Goal: Task Accomplishment & Management: Manage account settings

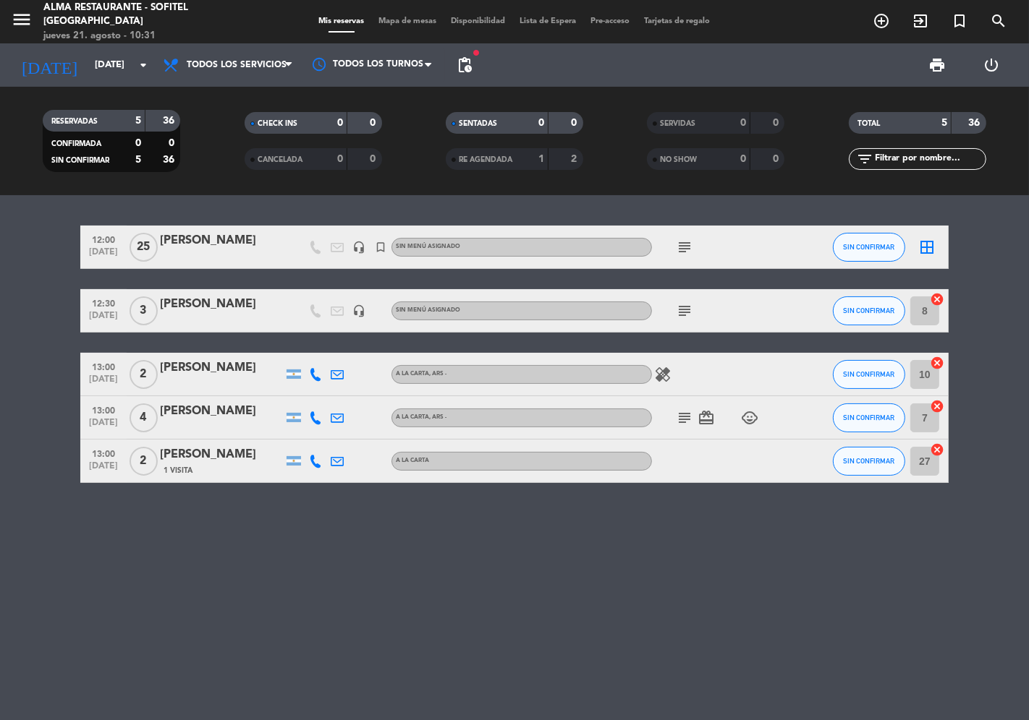
click at [205, 459] on div "[PERSON_NAME]" at bounding box center [221, 455] width 123 height 19
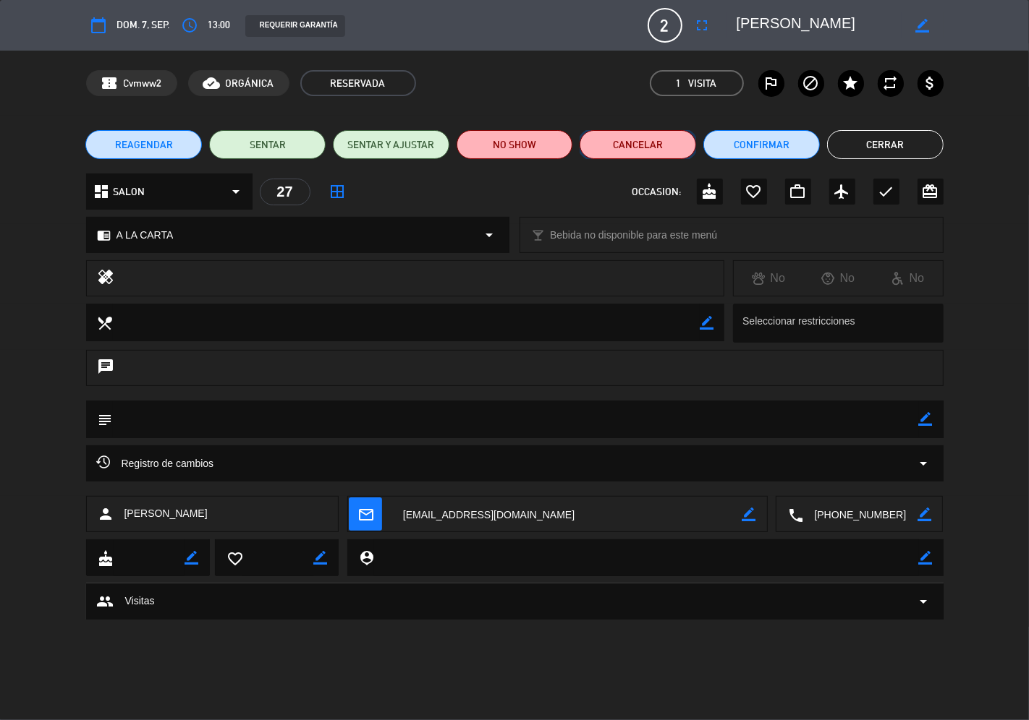
click at [637, 137] on button "Cancelar" at bounding box center [637, 144] width 116 height 29
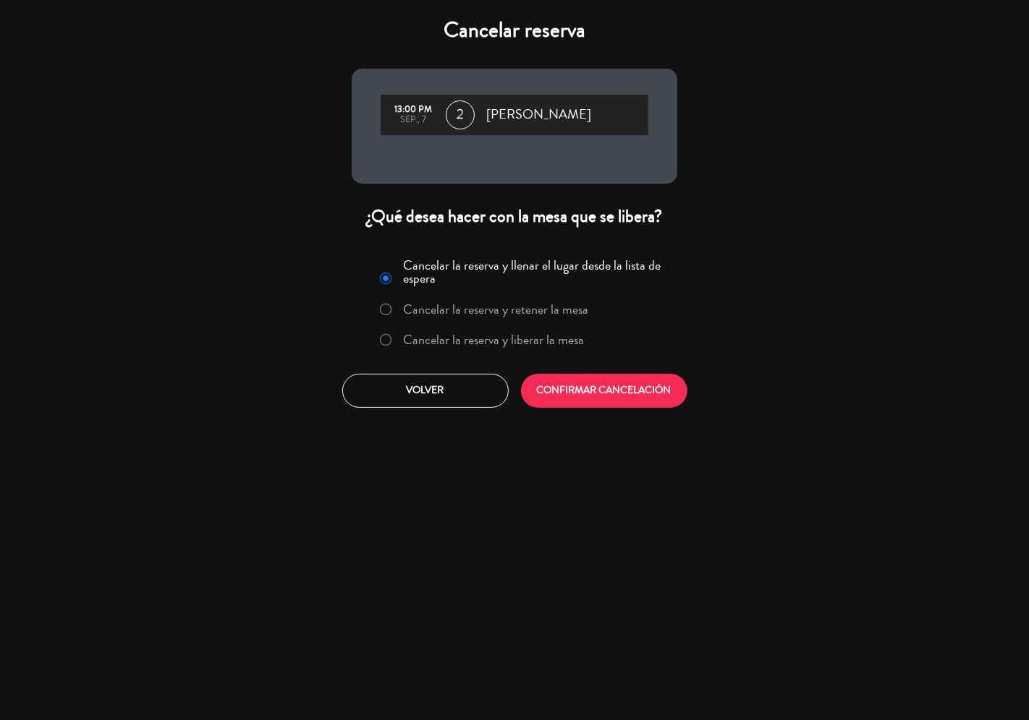
click at [534, 341] on label "Cancelar la reserva y liberar la mesa" at bounding box center [494, 339] width 181 height 13
drag, startPoint x: 571, startPoint y: 385, endPoint x: 589, endPoint y: 391, distance: 19.0
click at [573, 386] on button "CONFIRMAR CANCELACIÓN" at bounding box center [604, 391] width 166 height 34
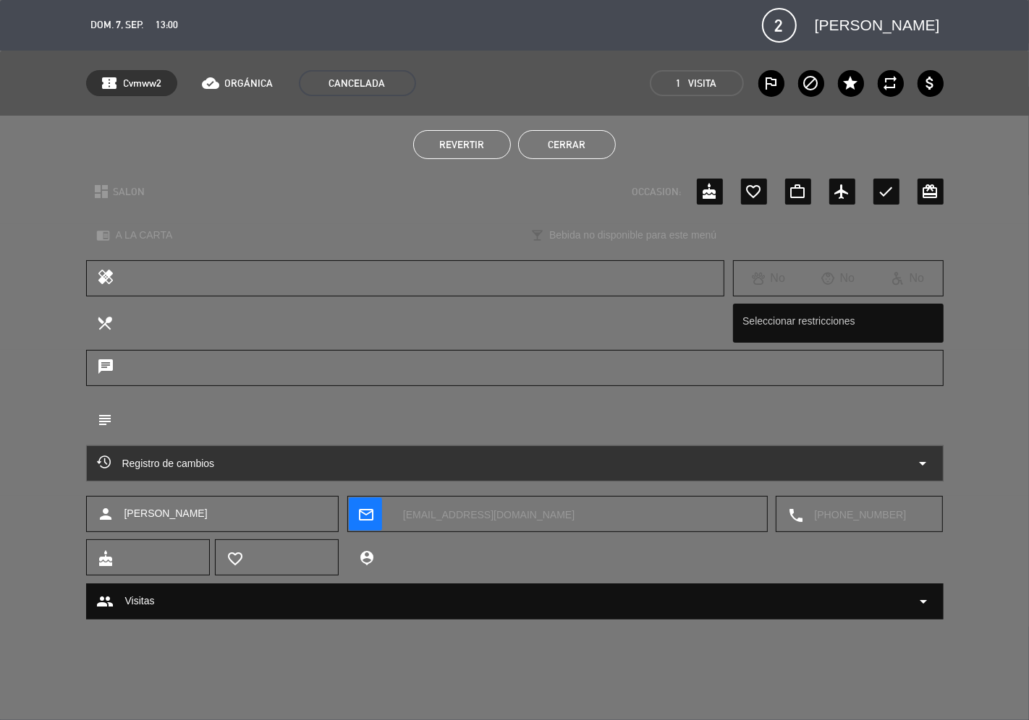
click at [574, 147] on button "Cerrar" at bounding box center [567, 144] width 98 height 29
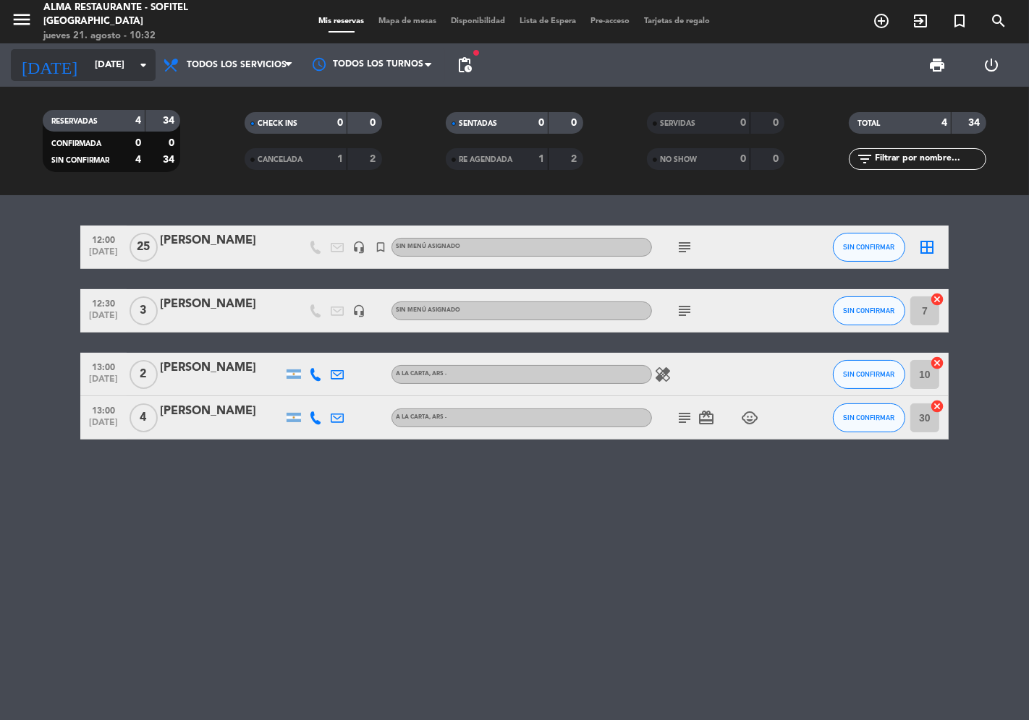
click at [102, 66] on input "[DATE]" at bounding box center [151, 65] width 126 height 26
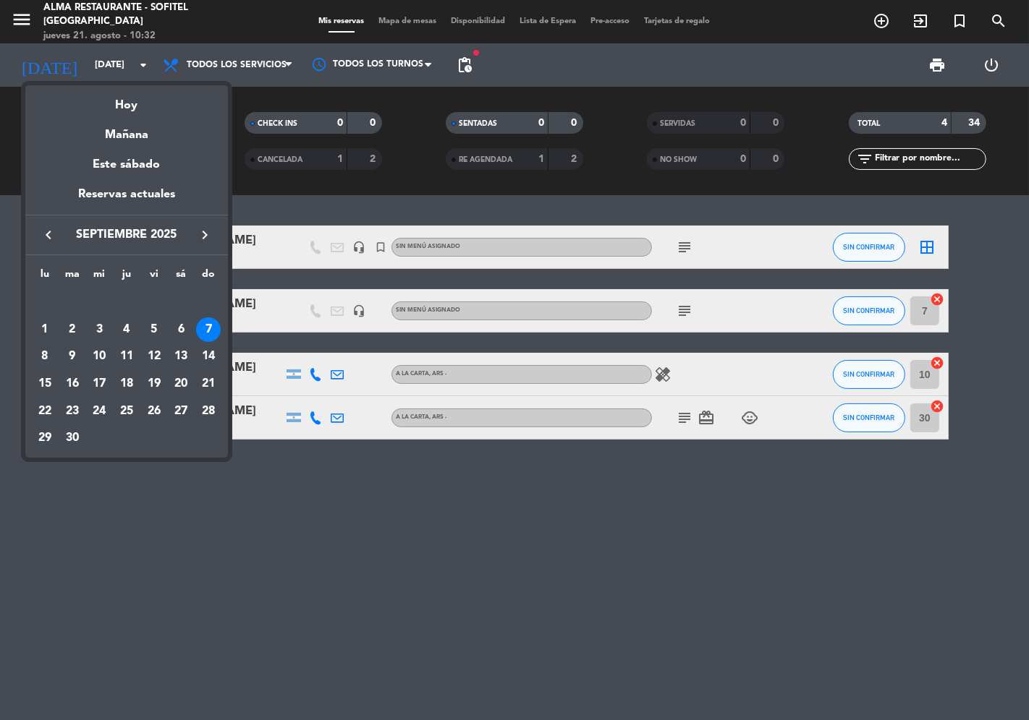
click at [51, 236] on icon "keyboard_arrow_left" at bounding box center [48, 234] width 17 height 17
click at [186, 391] on div "23" at bounding box center [181, 384] width 25 height 25
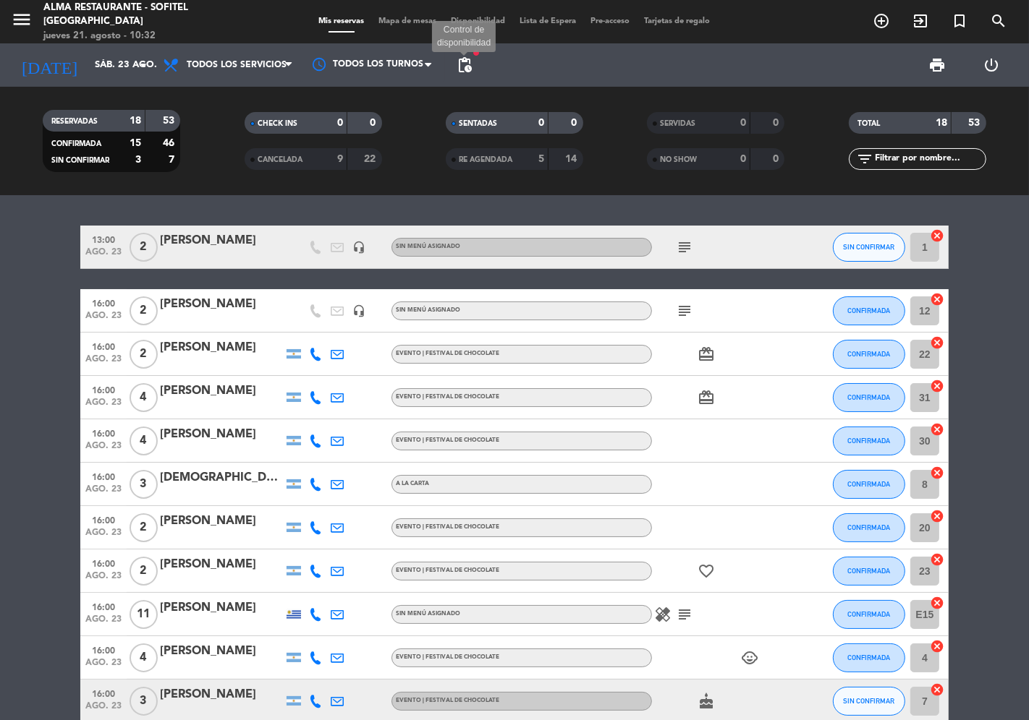
click at [467, 63] on span "pending_actions" at bounding box center [464, 64] width 17 height 17
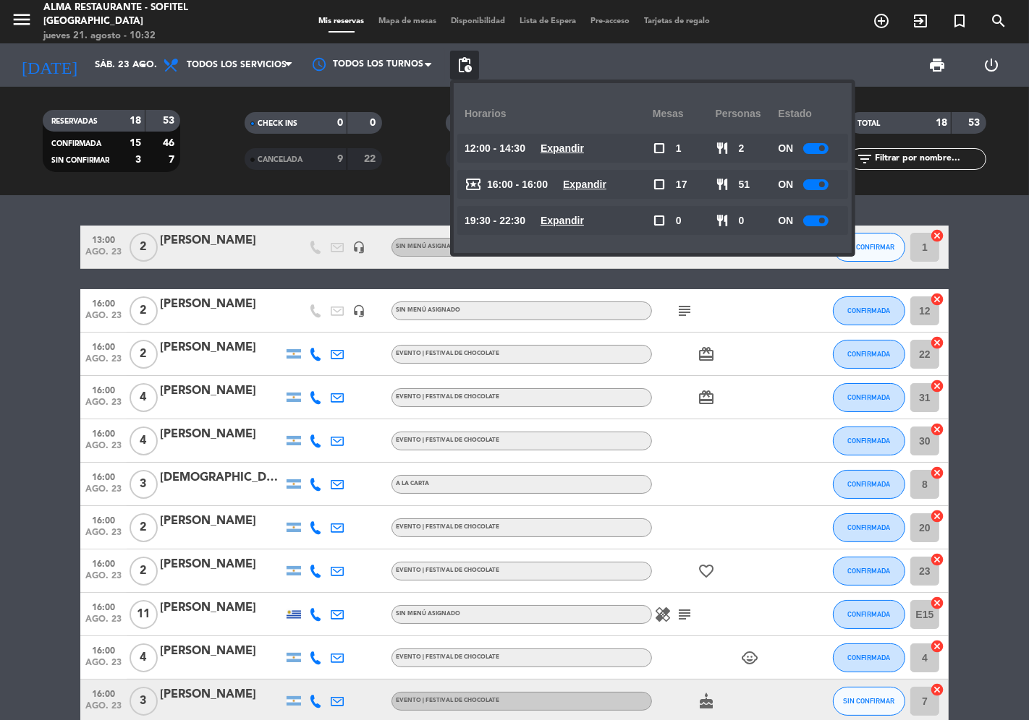
click at [816, 184] on div at bounding box center [815, 184] width 25 height 11
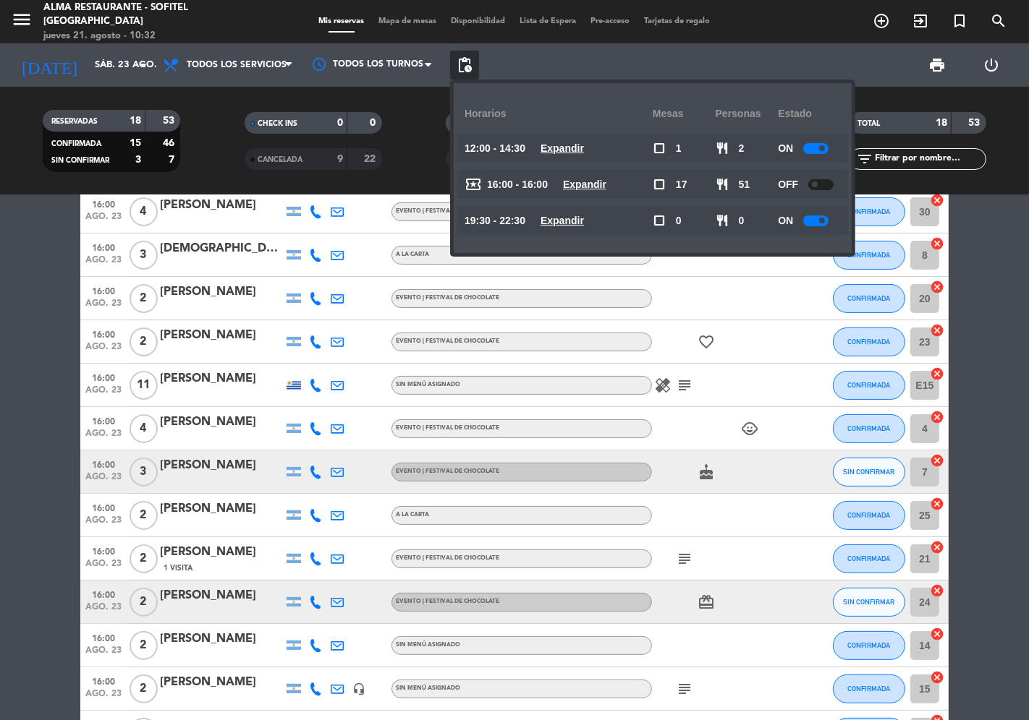
scroll to position [241, 0]
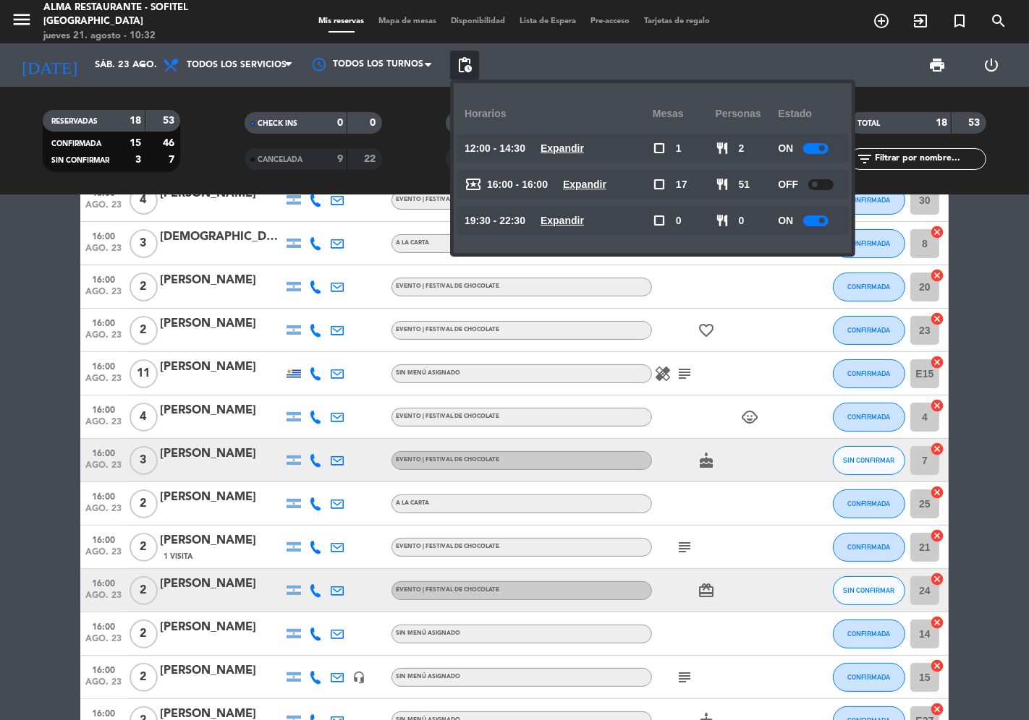
click at [315, 463] on icon at bounding box center [315, 460] width 13 height 13
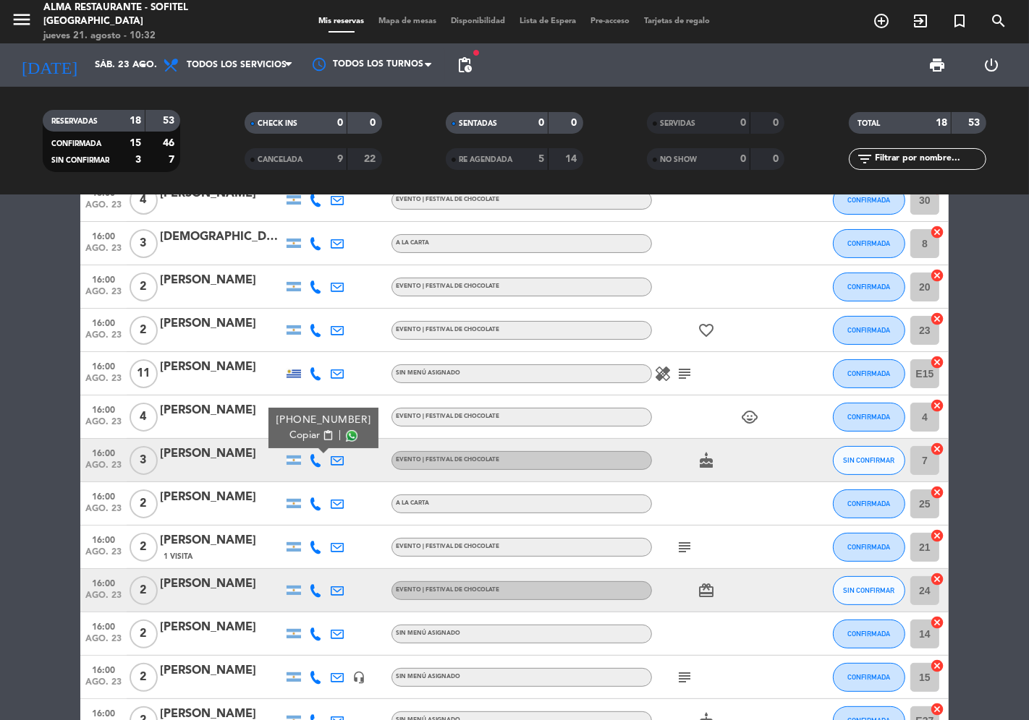
click at [298, 435] on span "Copiar" at bounding box center [304, 435] width 30 height 15
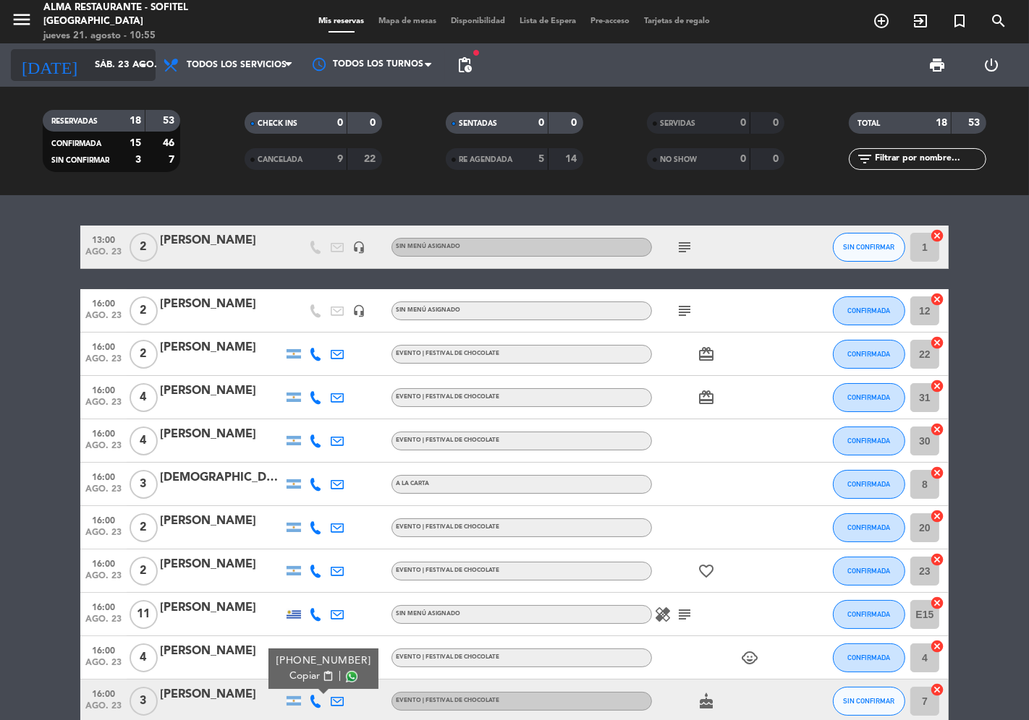
click at [90, 68] on input "sáb. 23 ago." at bounding box center [151, 65] width 126 height 26
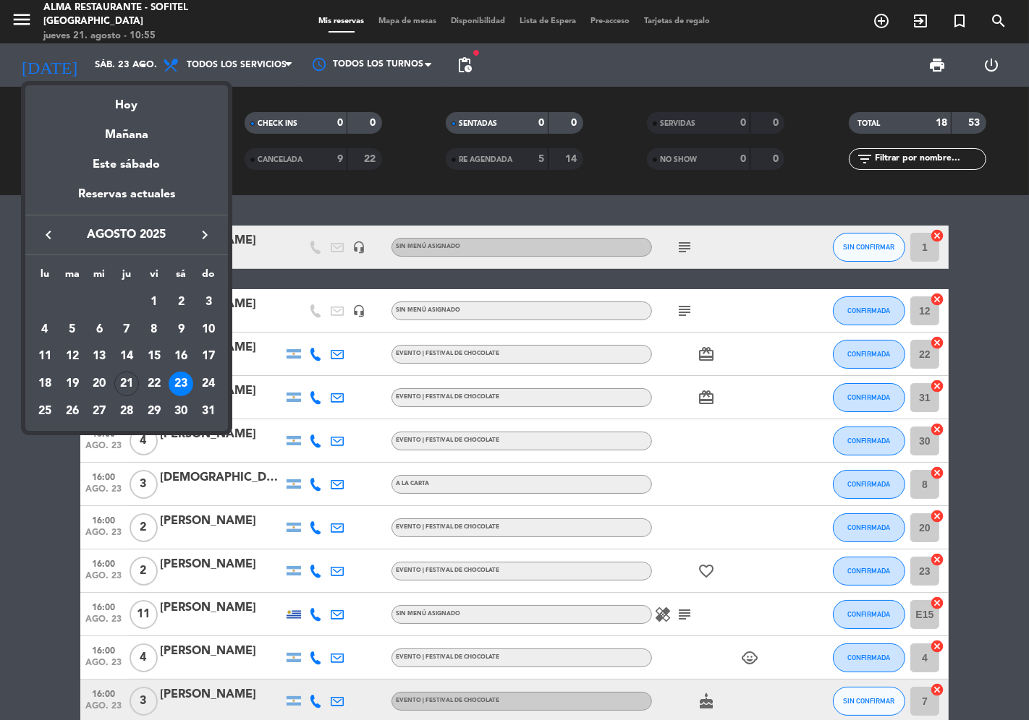
click at [203, 235] on icon "keyboard_arrow_right" at bounding box center [204, 234] width 17 height 17
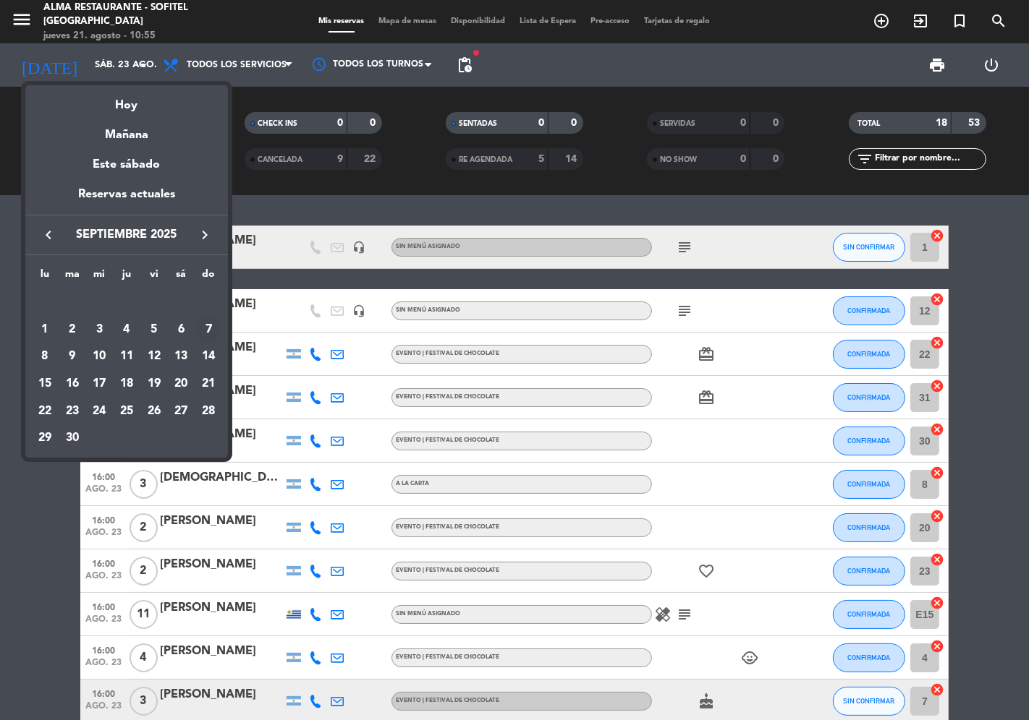
click at [207, 328] on div "7" at bounding box center [208, 330] width 25 height 25
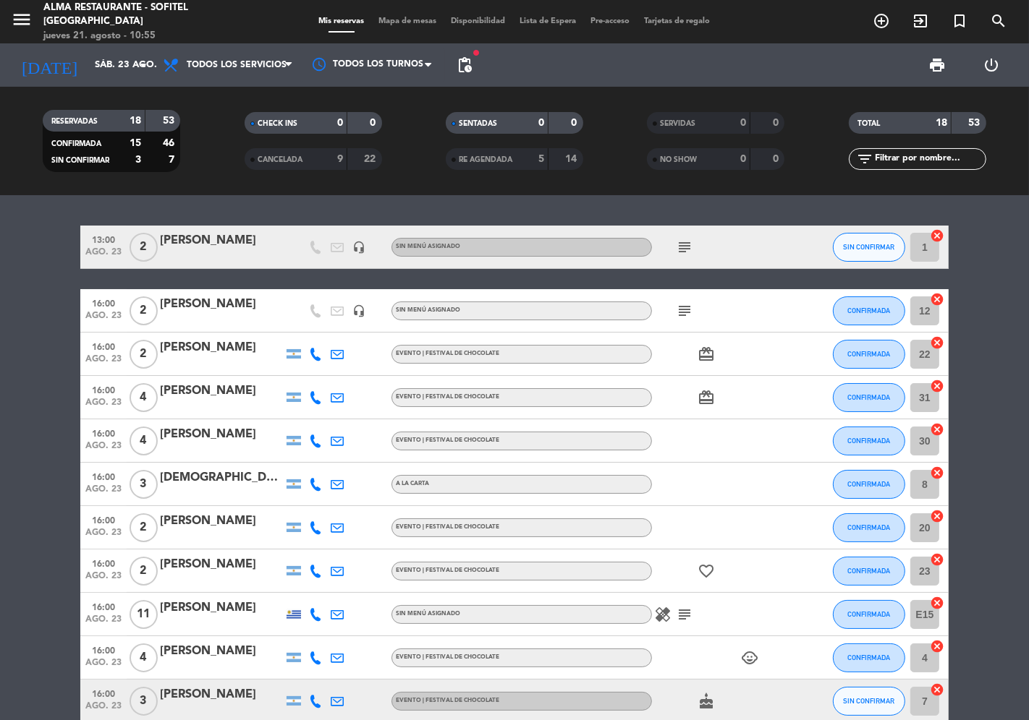
type input "[DATE]"
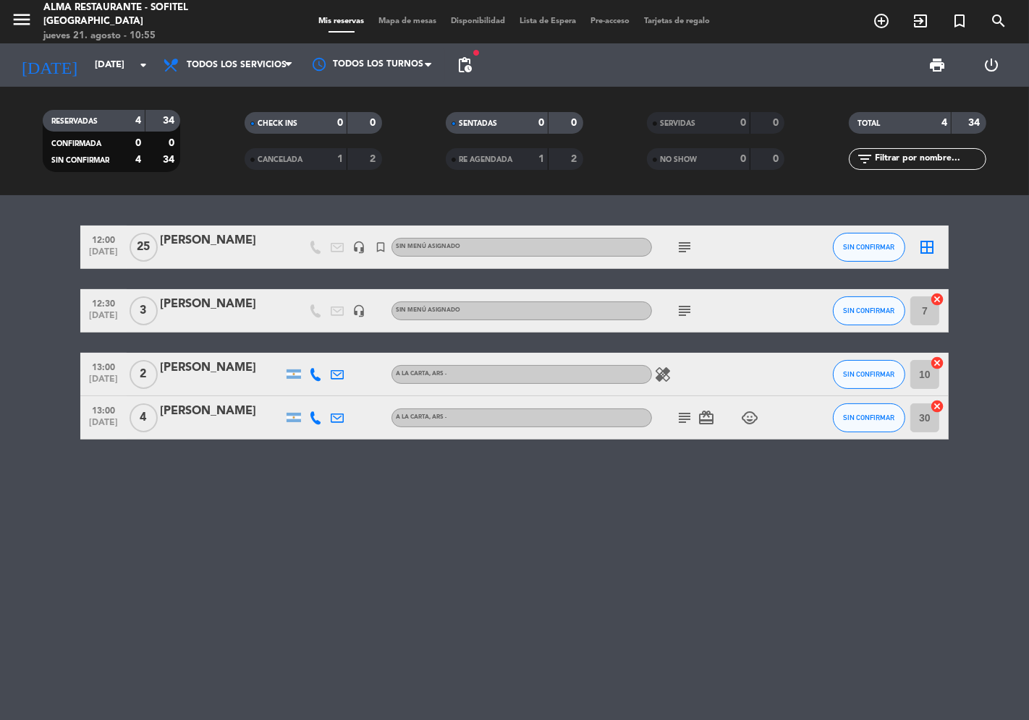
click at [200, 365] on div "[PERSON_NAME]" at bounding box center [221, 368] width 123 height 19
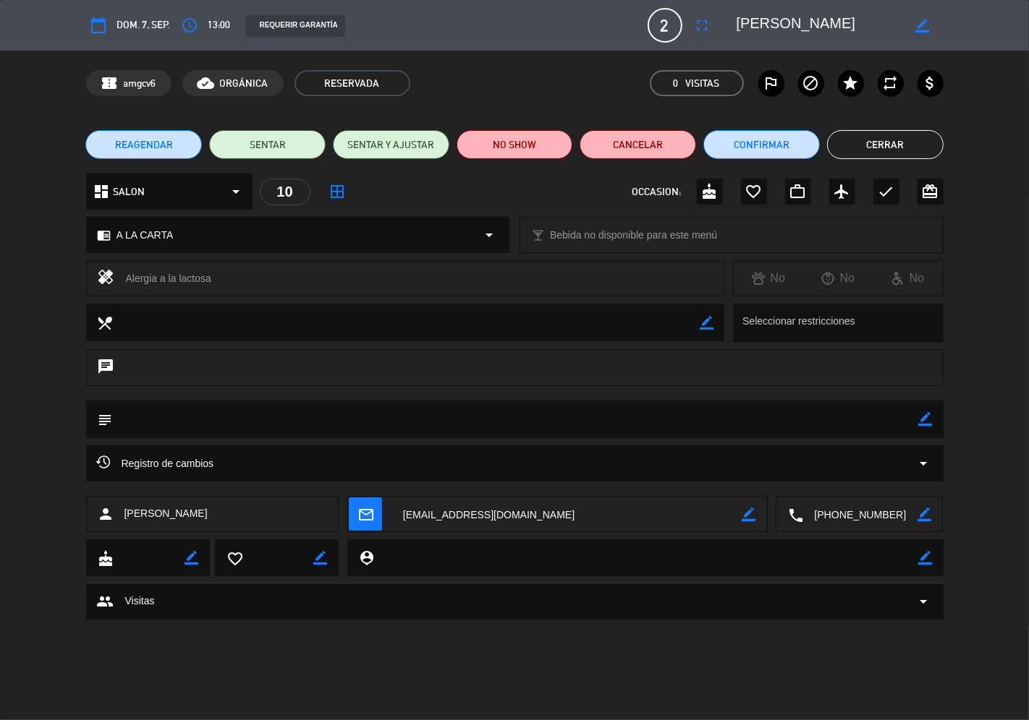
click at [160, 153] on button "REAGENDAR" at bounding box center [143, 144] width 116 height 29
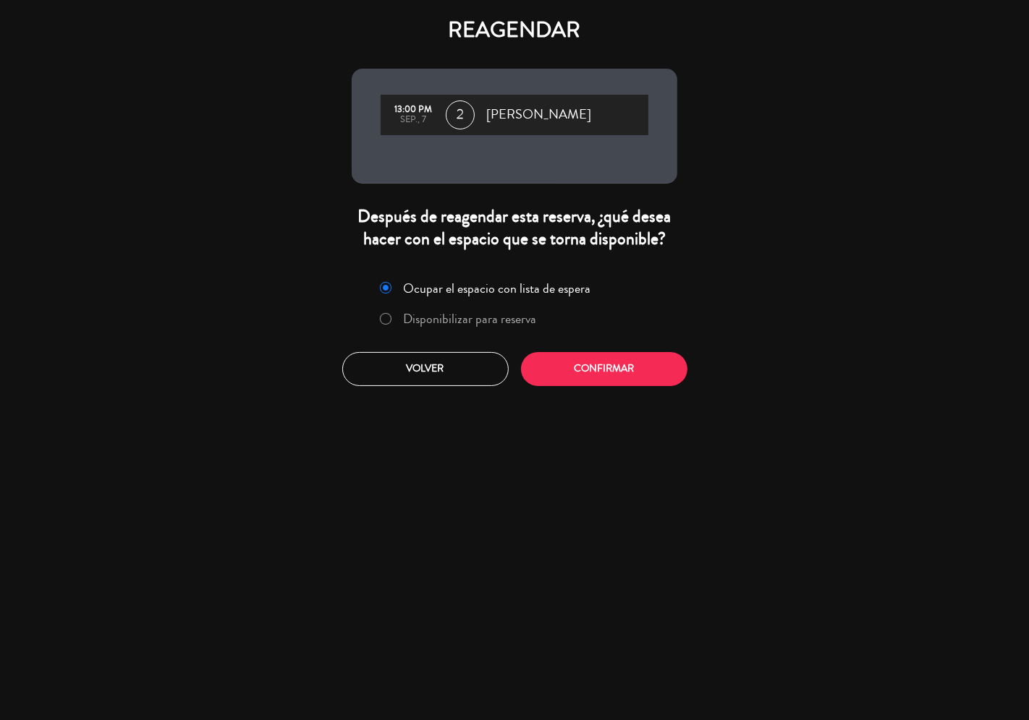
click at [495, 322] on label "Disponibilizar para reserva" at bounding box center [470, 318] width 133 height 13
click at [575, 375] on button "Confirmar" at bounding box center [604, 369] width 166 height 34
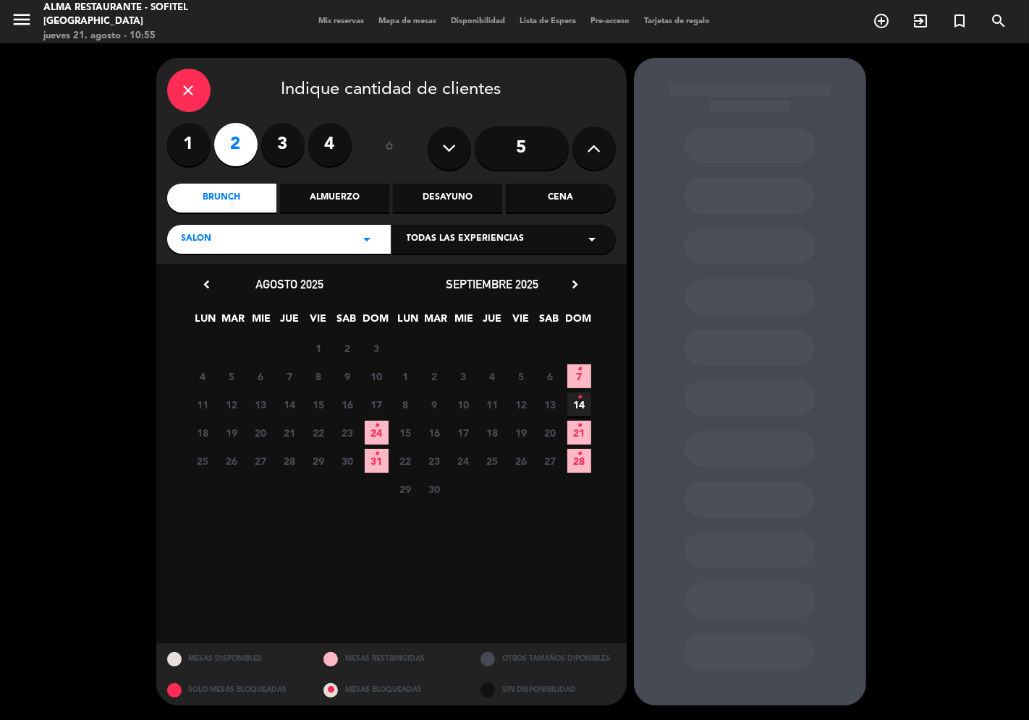
click at [580, 403] on icon "•" at bounding box center [578, 397] width 5 height 23
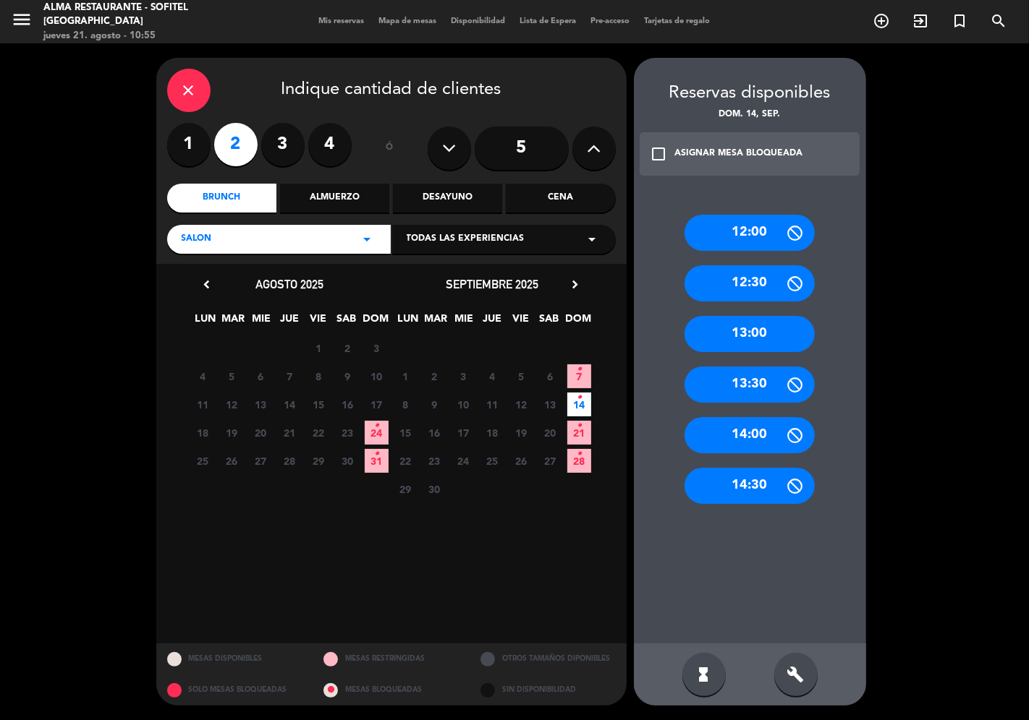
click at [765, 324] on div "13:00" at bounding box center [749, 334] width 130 height 36
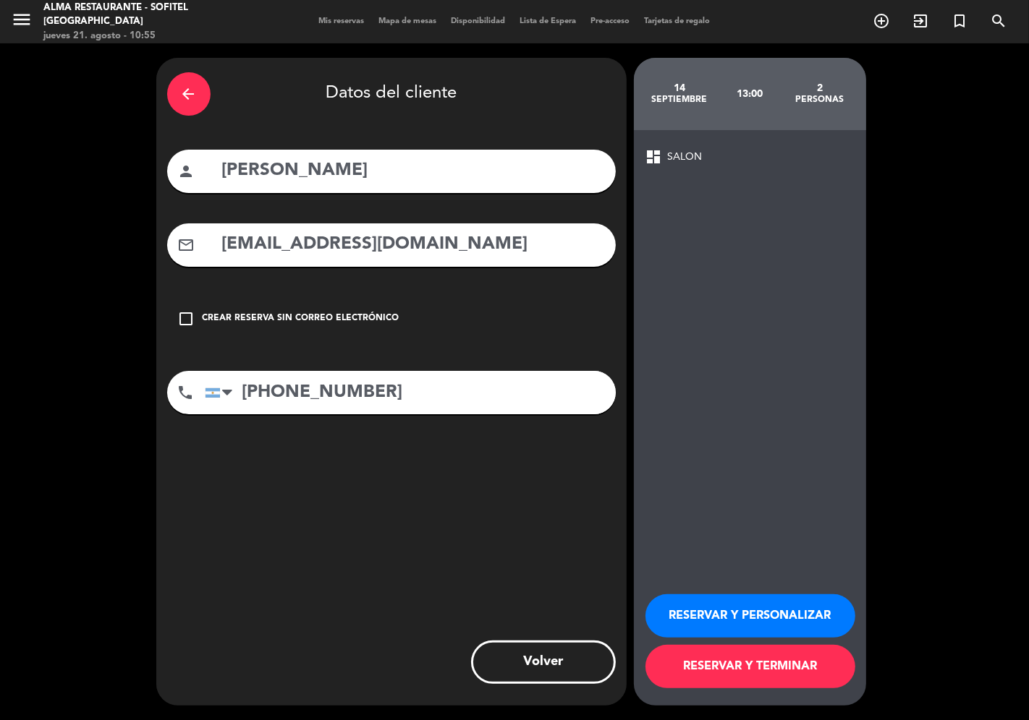
click at [789, 664] on button "RESERVAR Y TERMINAR" at bounding box center [750, 666] width 210 height 43
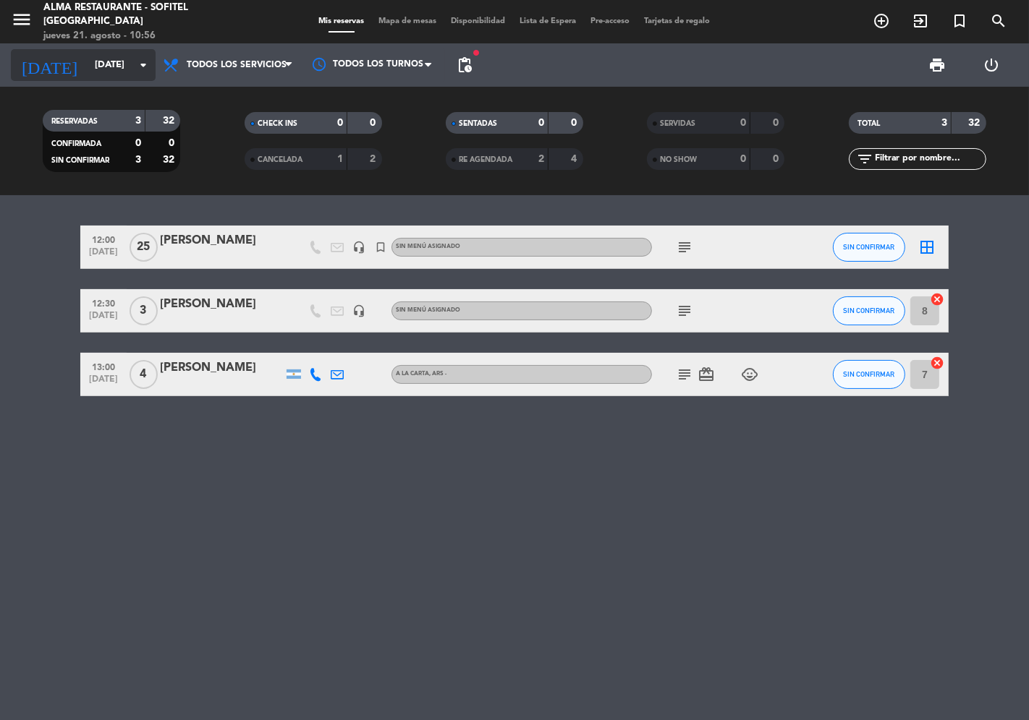
click at [106, 65] on input "[DATE]" at bounding box center [151, 65] width 126 height 26
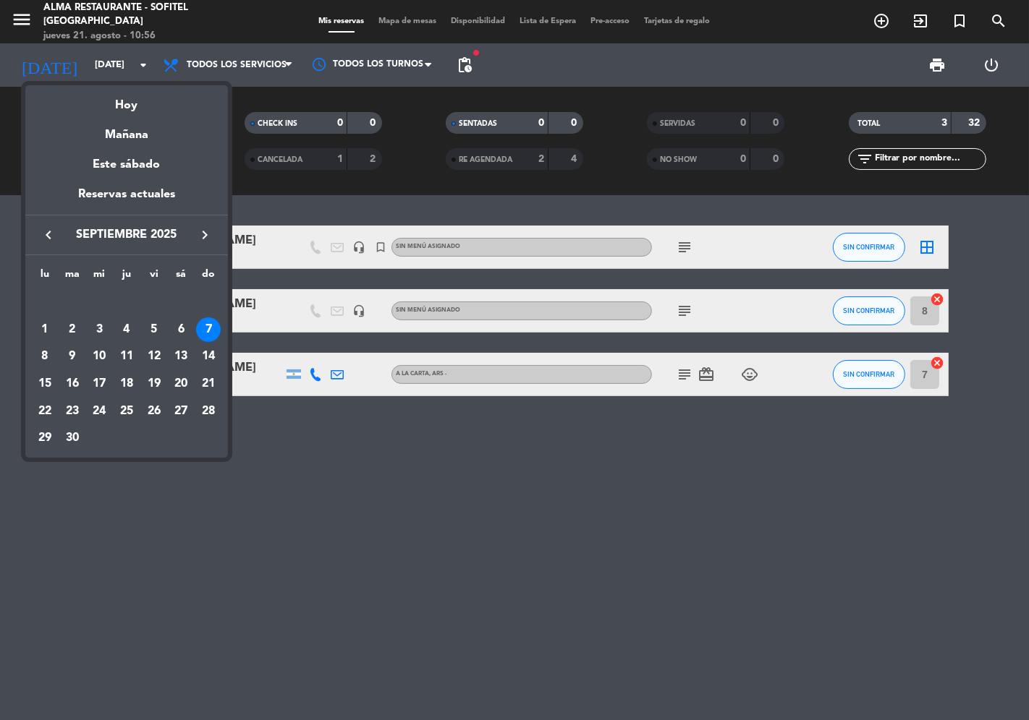
click at [46, 234] on icon "keyboard_arrow_left" at bounding box center [48, 234] width 17 height 17
click at [187, 388] on div "23" at bounding box center [181, 384] width 25 height 25
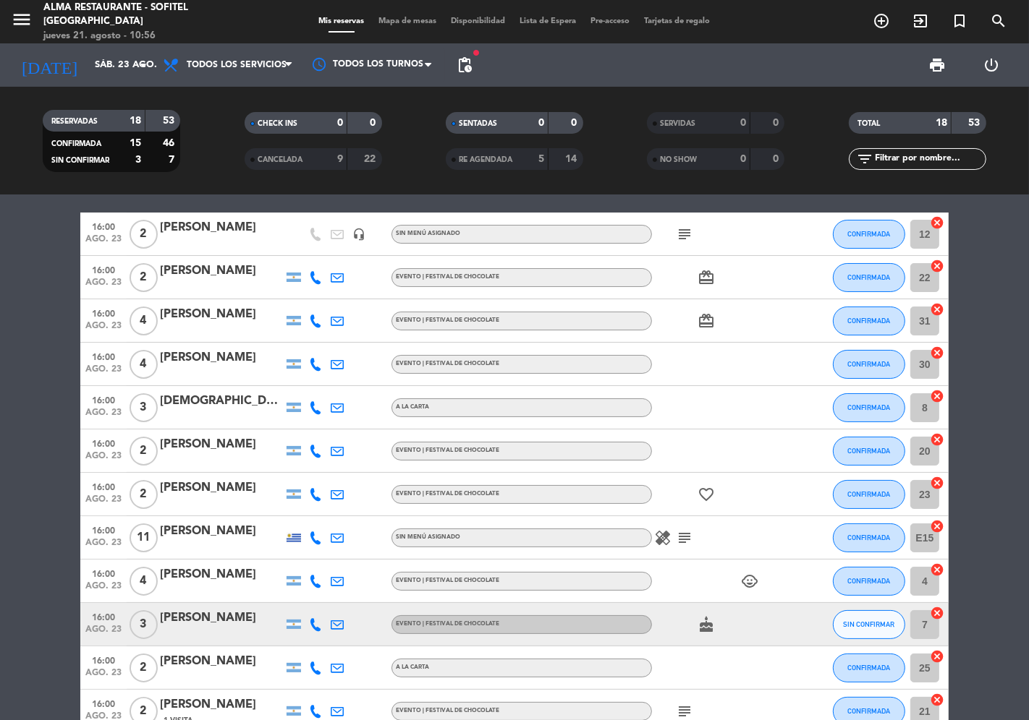
scroll to position [161, 0]
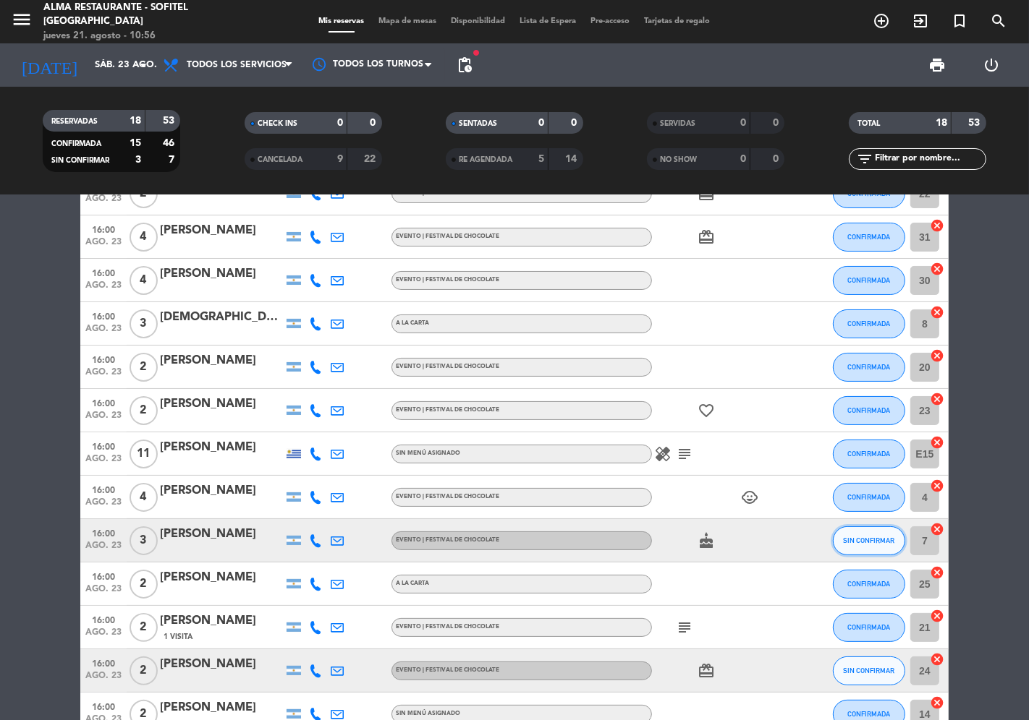
click at [881, 539] on span "SIN CONFIRMAR" at bounding box center [868, 541] width 51 height 8
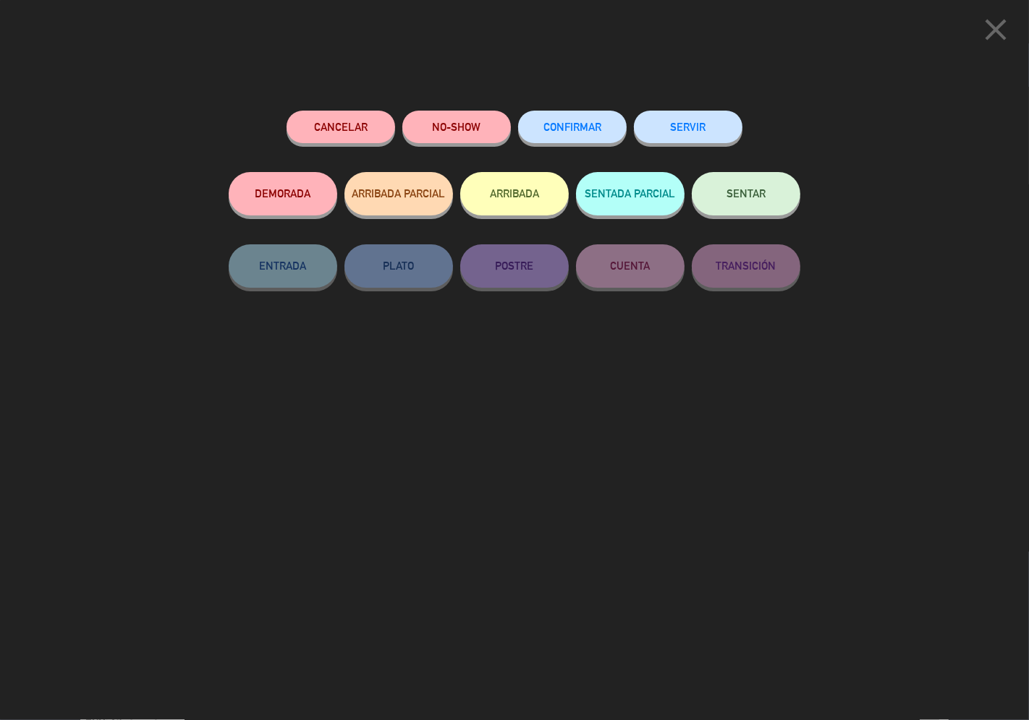
click at [591, 134] on button "CONFIRMAR" at bounding box center [572, 127] width 108 height 33
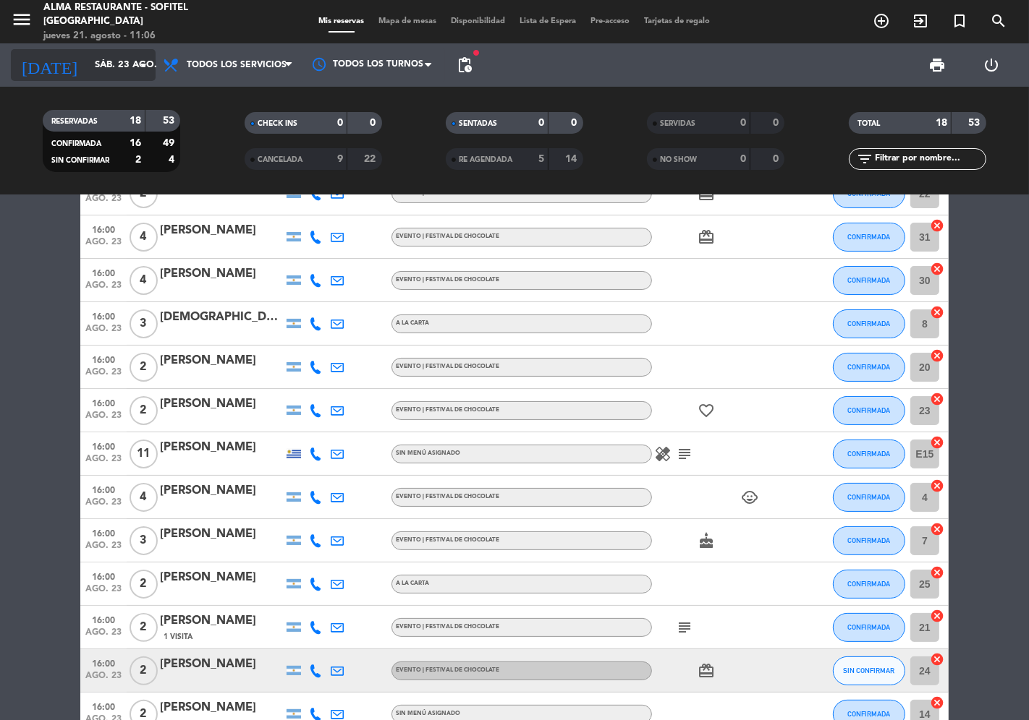
click at [111, 62] on input "sáb. 23 ago." at bounding box center [151, 65] width 126 height 26
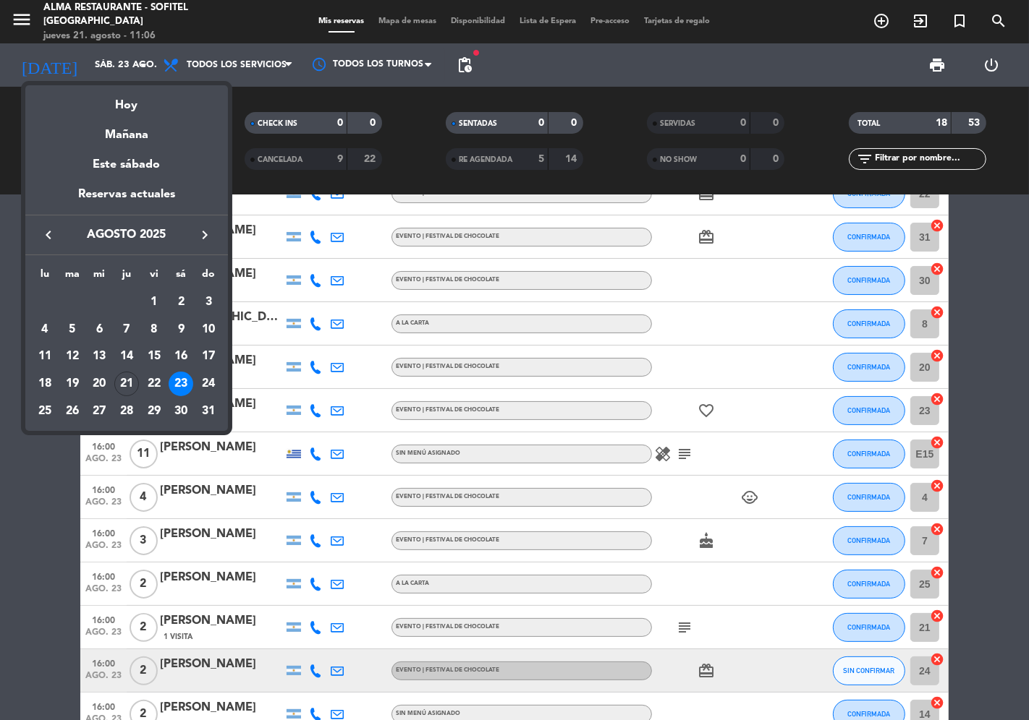
click at [204, 237] on icon "keyboard_arrow_right" at bounding box center [204, 234] width 17 height 17
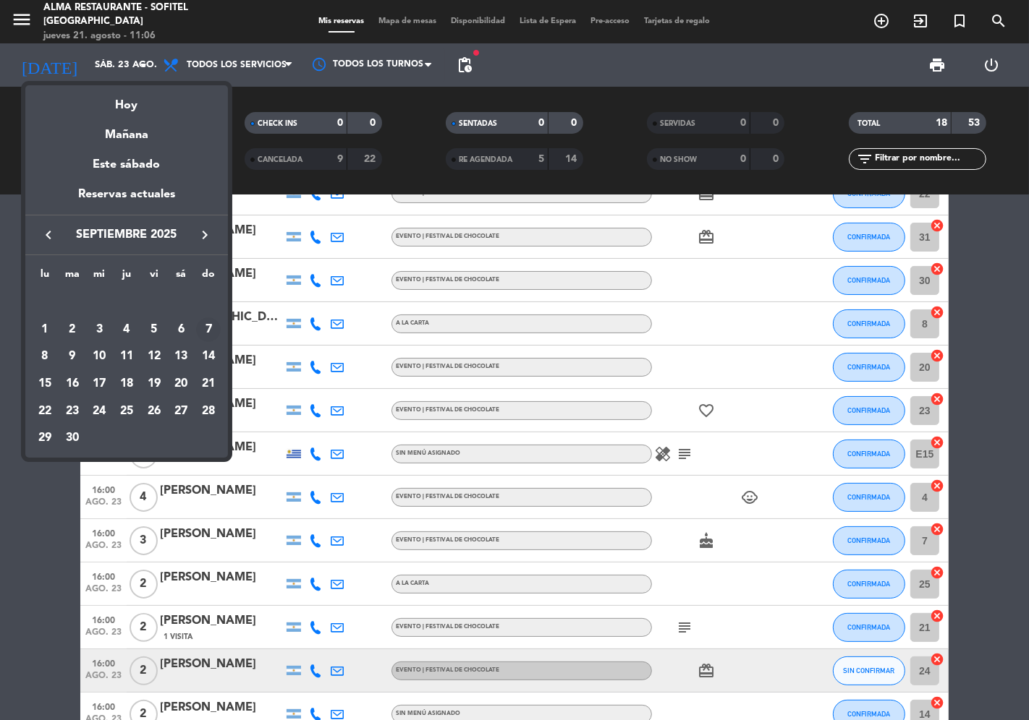
click at [206, 331] on div "7" at bounding box center [208, 330] width 25 height 25
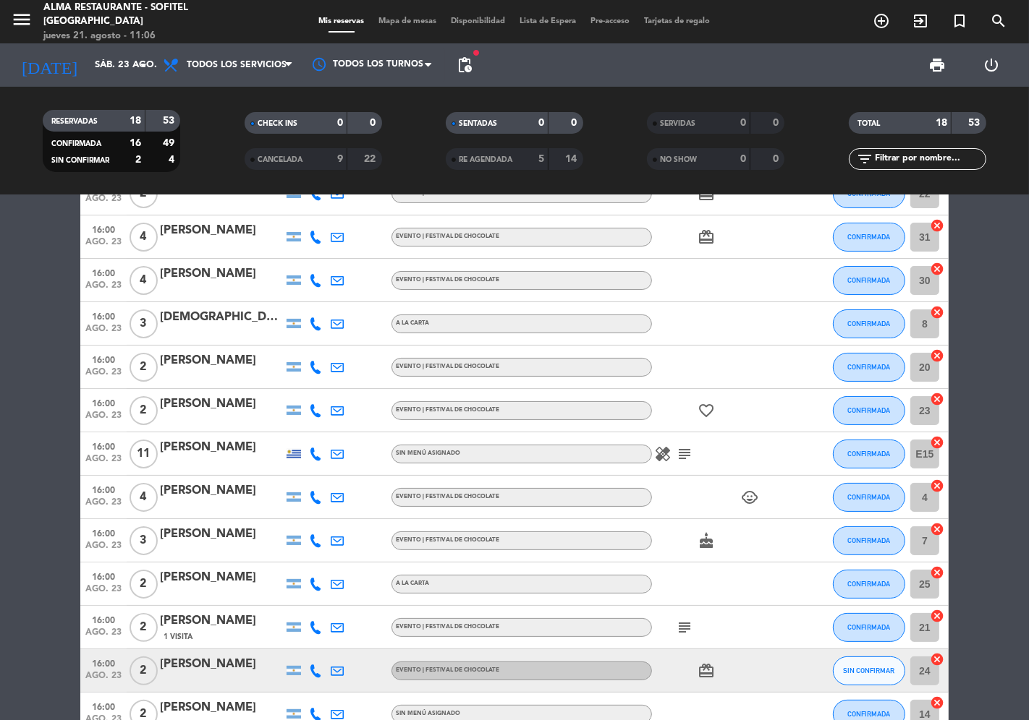
type input "[DATE]"
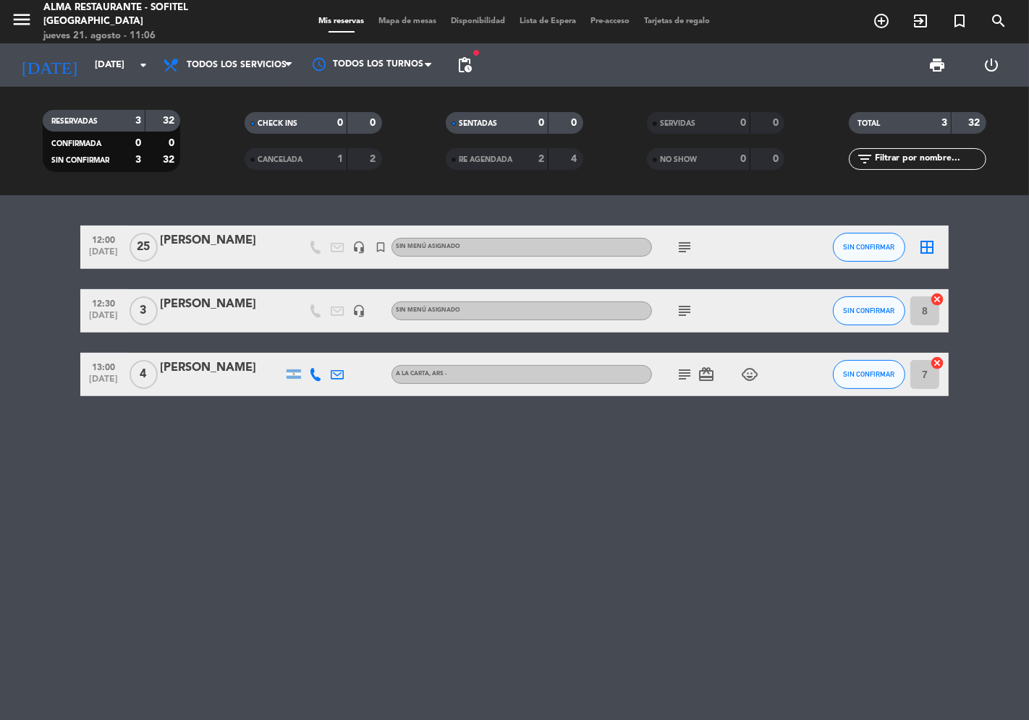
click at [210, 366] on div "[PERSON_NAME]" at bounding box center [221, 368] width 123 height 19
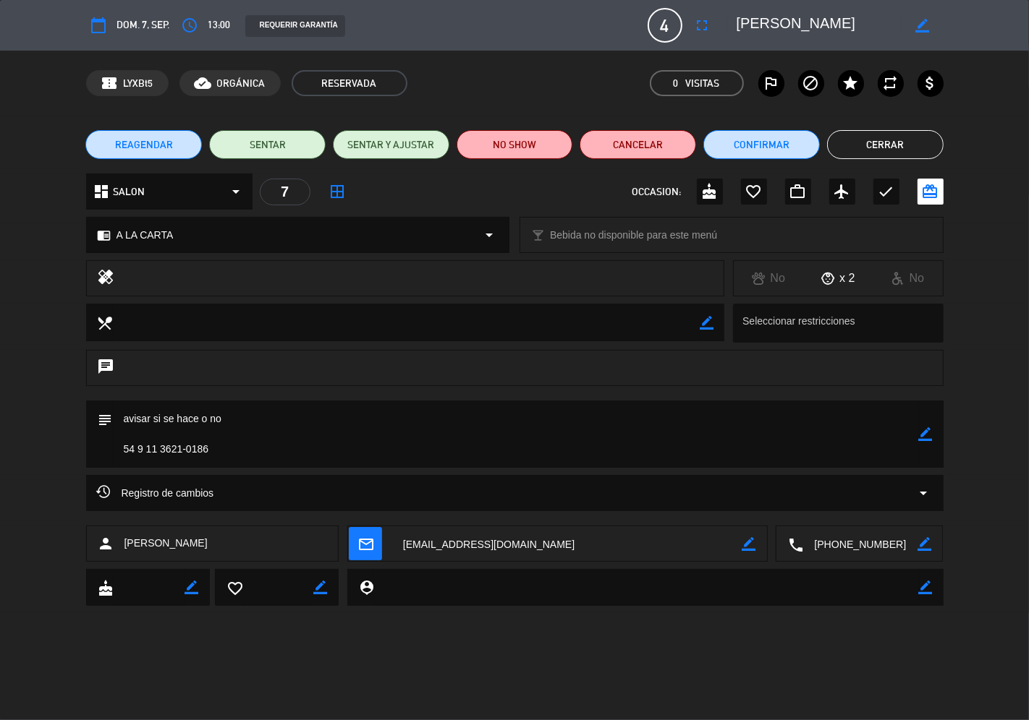
click at [148, 142] on span "REAGENDAR" at bounding box center [144, 144] width 58 height 15
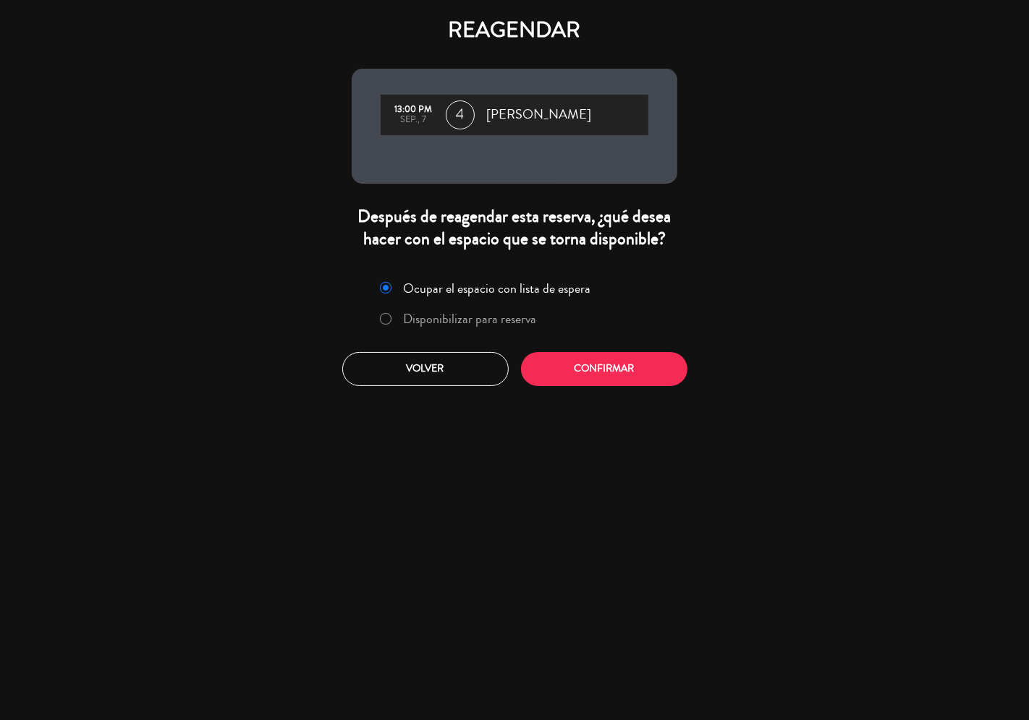
click at [440, 319] on label "Disponibilizar para reserva" at bounding box center [470, 318] width 133 height 13
drag, startPoint x: 567, startPoint y: 370, endPoint x: 579, endPoint y: 372, distance: 11.7
click at [569, 371] on button "Confirmar" at bounding box center [604, 369] width 166 height 34
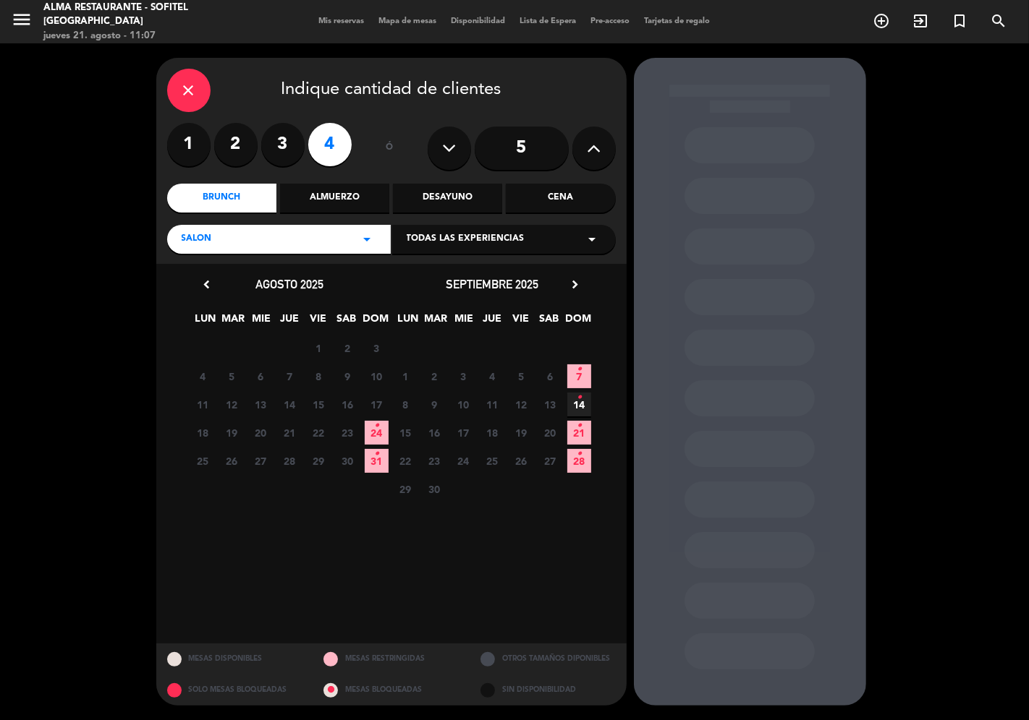
click at [583, 401] on span "14 •" at bounding box center [579, 405] width 24 height 24
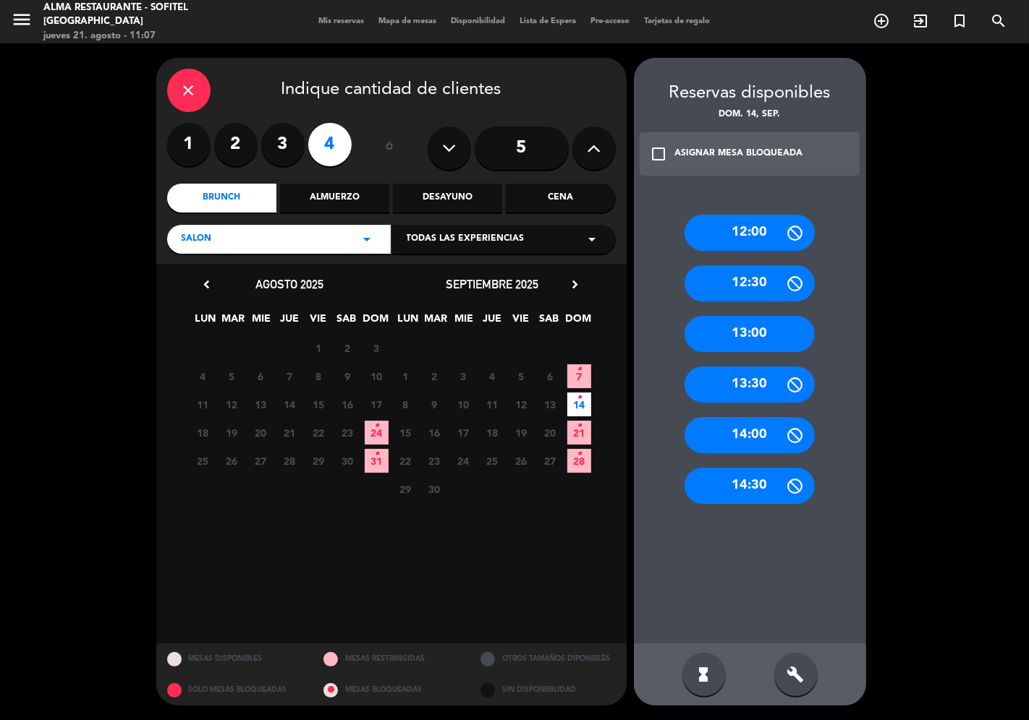
click at [760, 275] on div "12:30" at bounding box center [749, 283] width 130 height 36
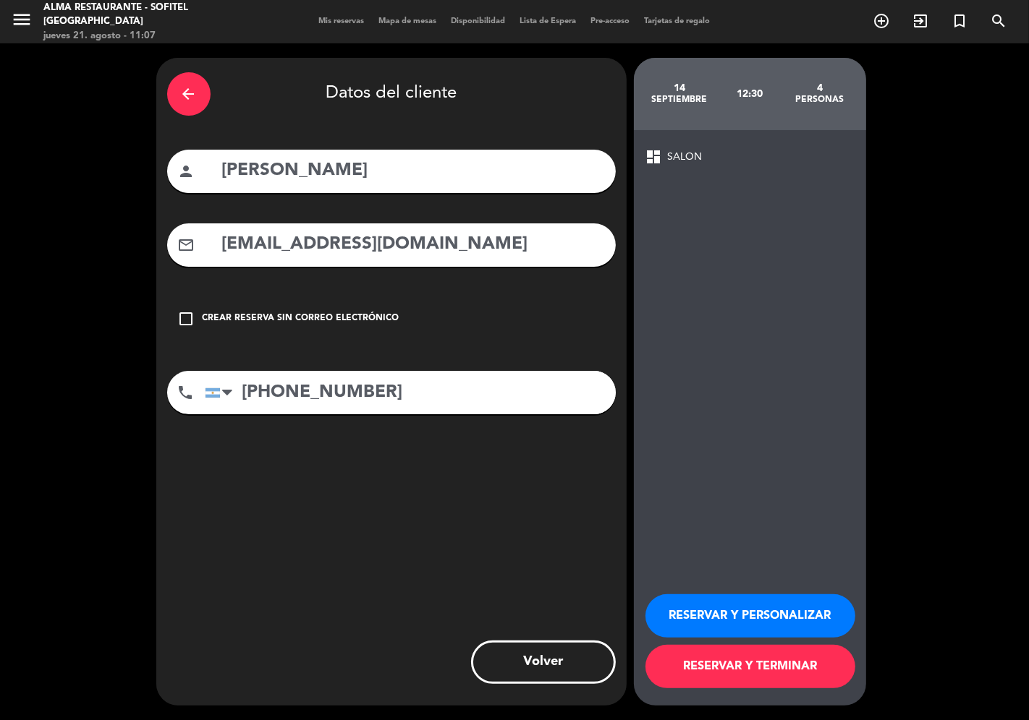
click at [185, 98] on icon "arrow_back" at bounding box center [188, 93] width 17 height 17
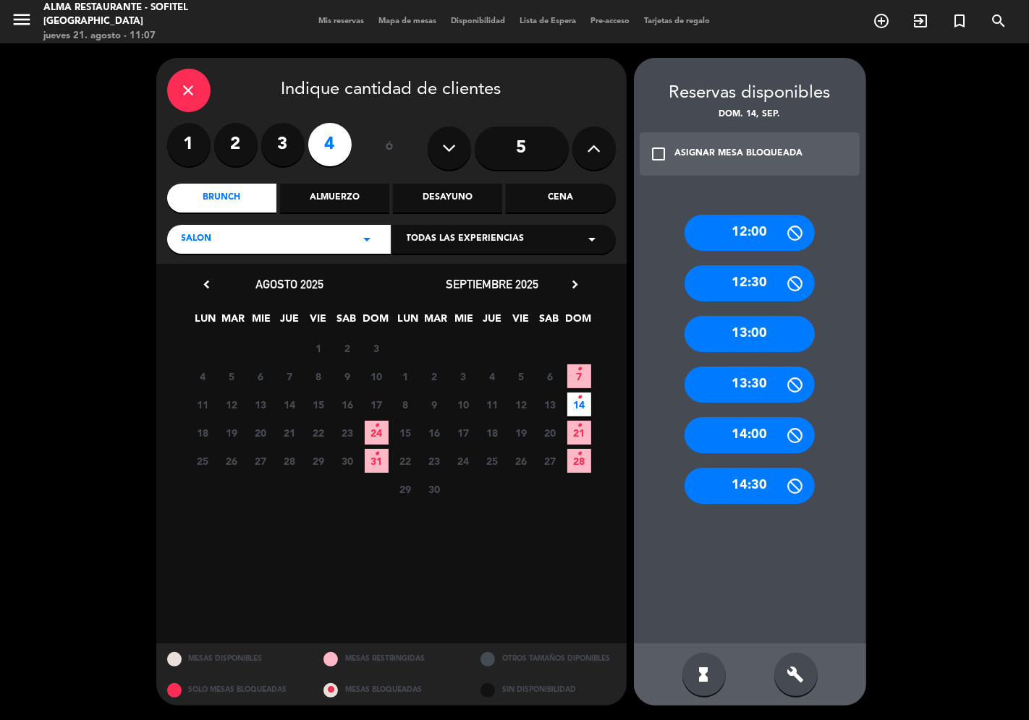
click at [767, 331] on div "13:00" at bounding box center [749, 334] width 130 height 36
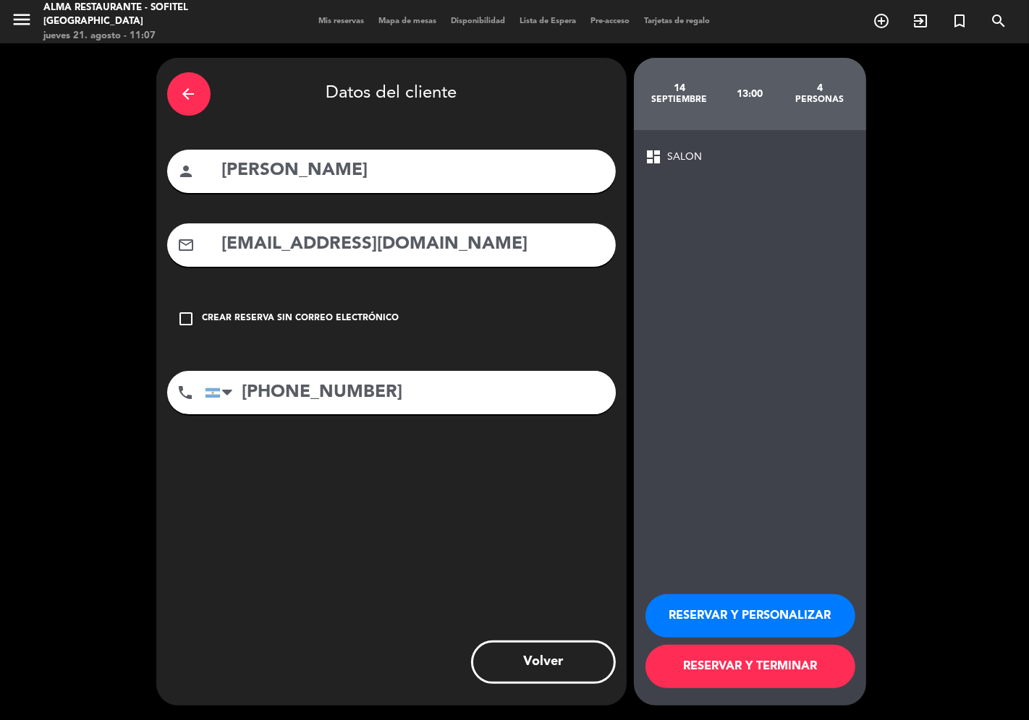
drag, startPoint x: 720, startPoint y: 657, endPoint x: 734, endPoint y: 654, distance: 14.0
click at [721, 659] on button "RESERVAR Y TERMINAR" at bounding box center [750, 666] width 210 height 43
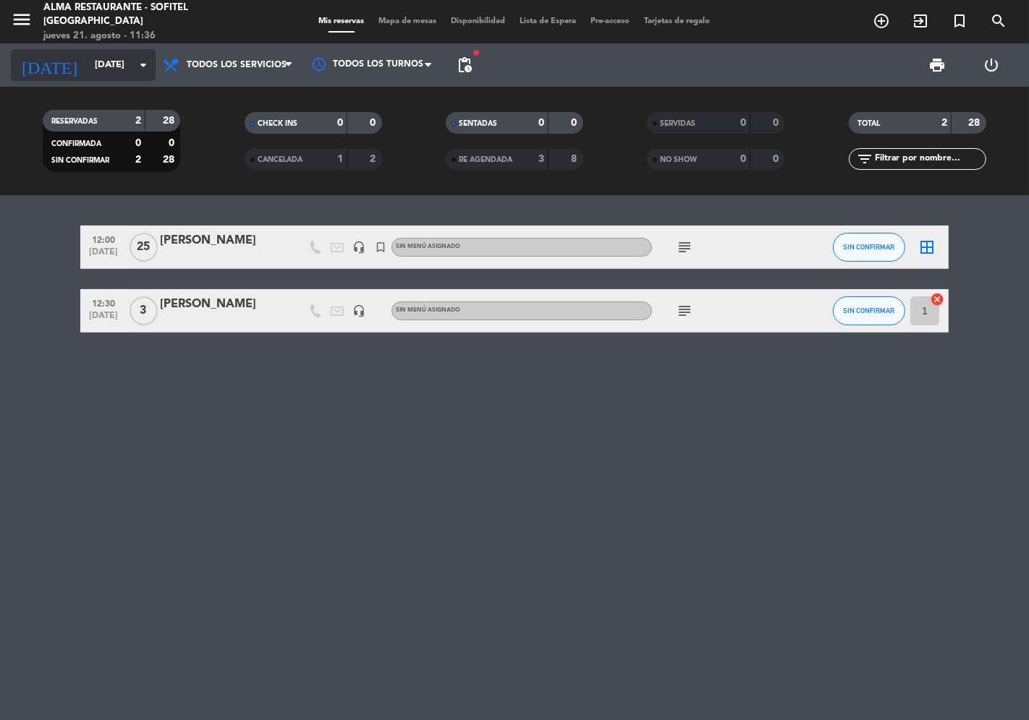
click at [102, 77] on input "[DATE]" at bounding box center [151, 65] width 126 height 26
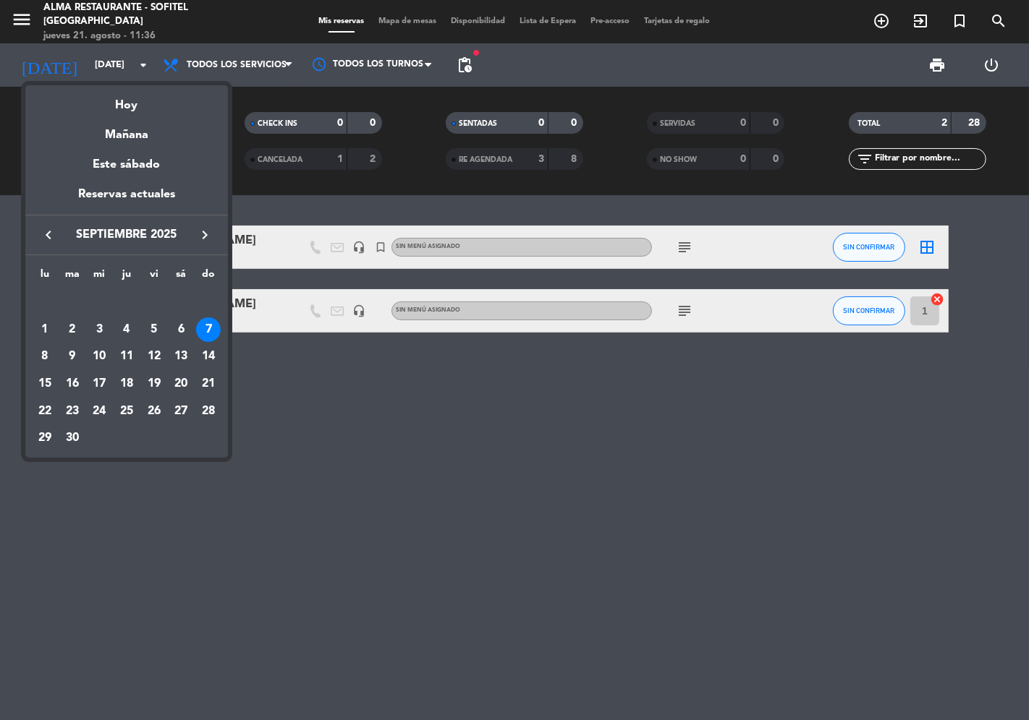
click at [46, 236] on icon "keyboard_arrow_left" at bounding box center [48, 234] width 17 height 17
click at [179, 383] on div "23" at bounding box center [181, 384] width 25 height 25
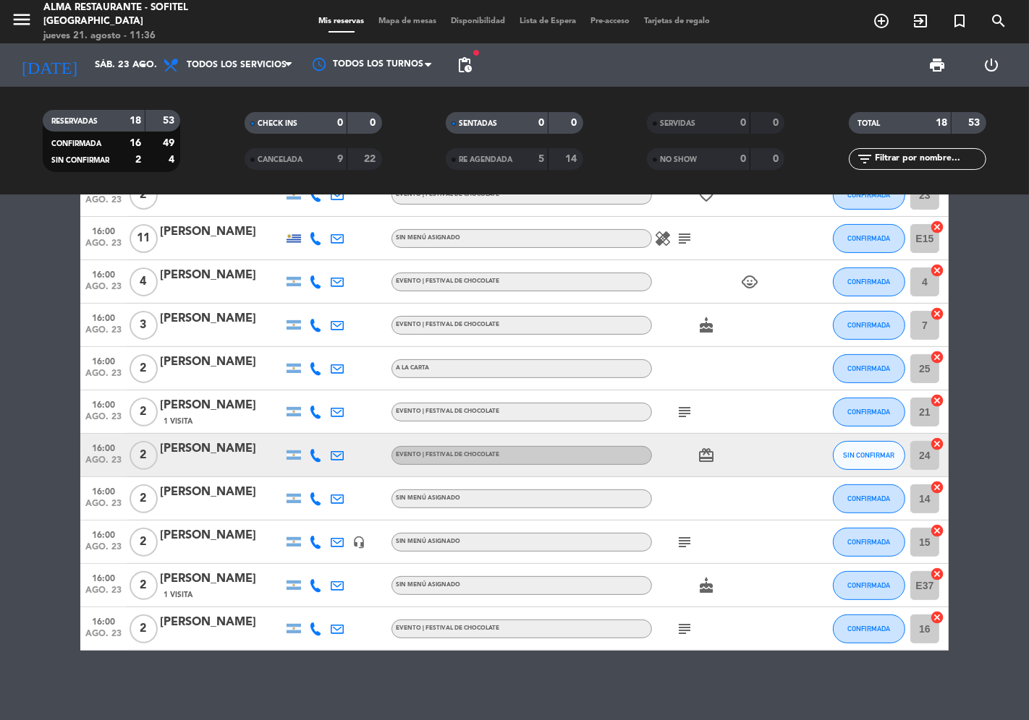
scroll to position [378, 0]
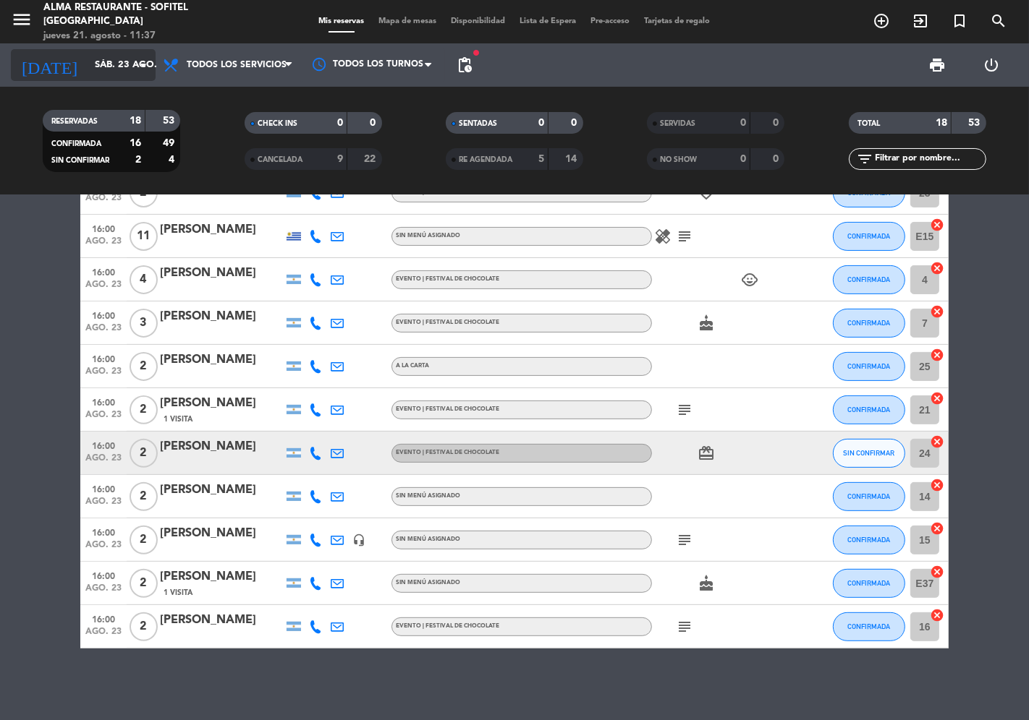
click at [97, 67] on input "sáb. 23 ago." at bounding box center [151, 65] width 126 height 26
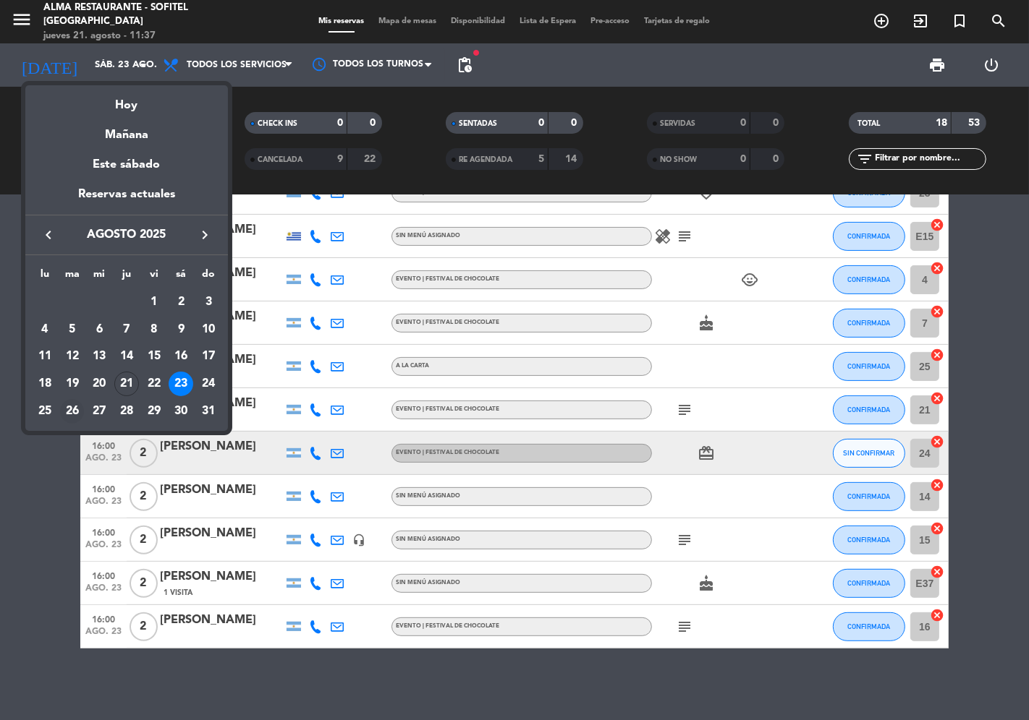
click at [76, 410] on div "26" at bounding box center [72, 411] width 25 height 25
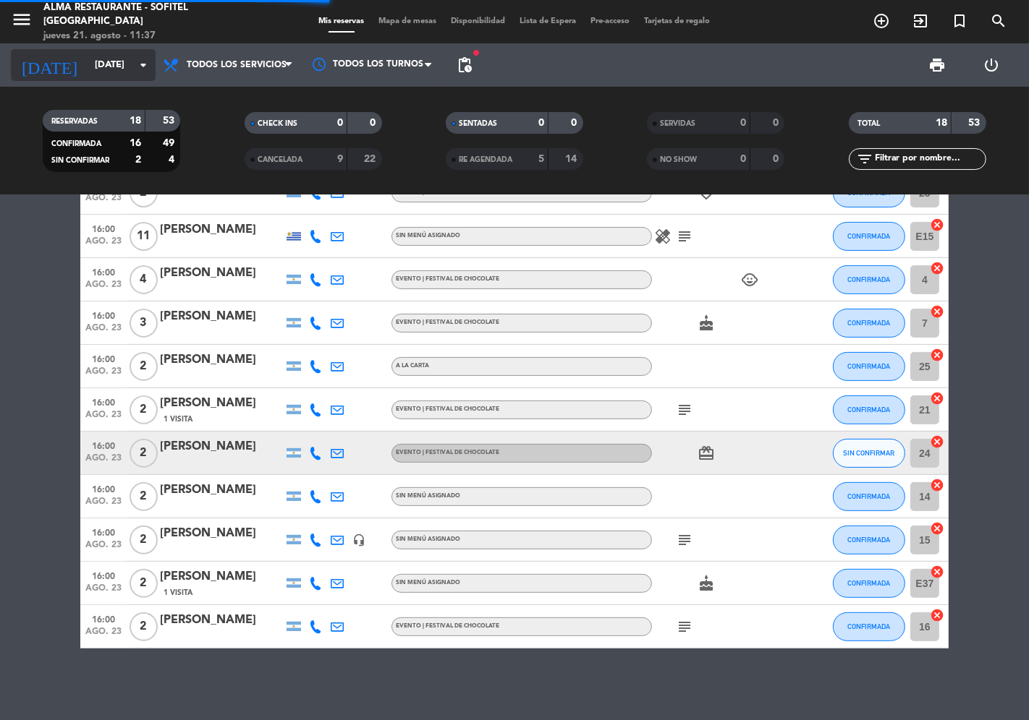
click at [106, 72] on input "[DATE]" at bounding box center [151, 65] width 126 height 26
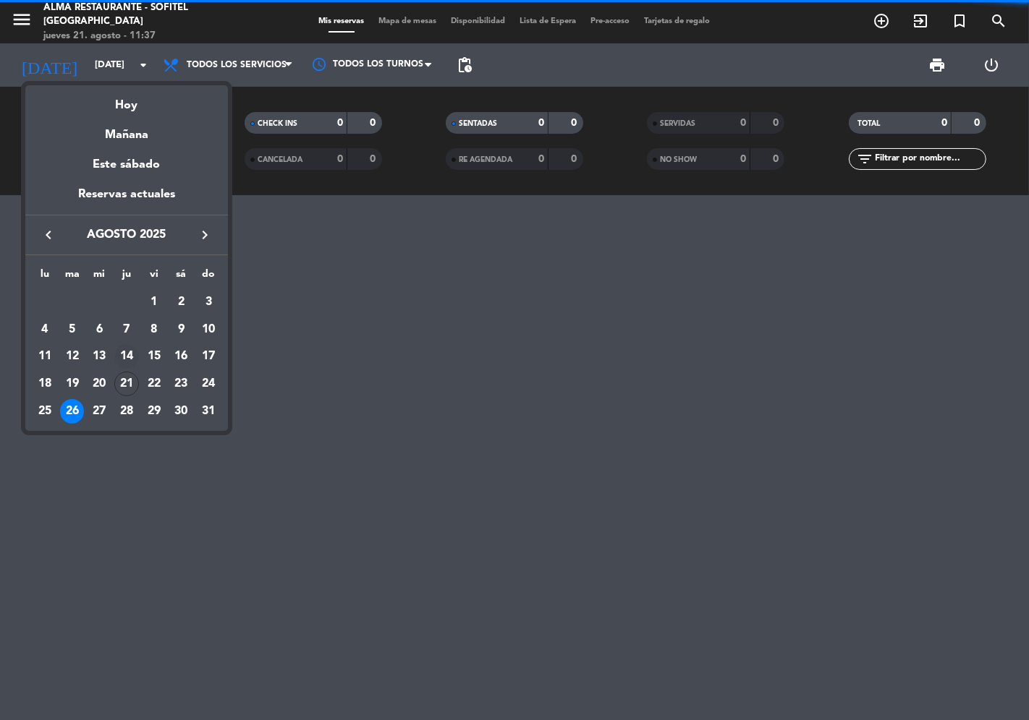
scroll to position [0, 0]
click at [127, 409] on div "28" at bounding box center [126, 411] width 25 height 25
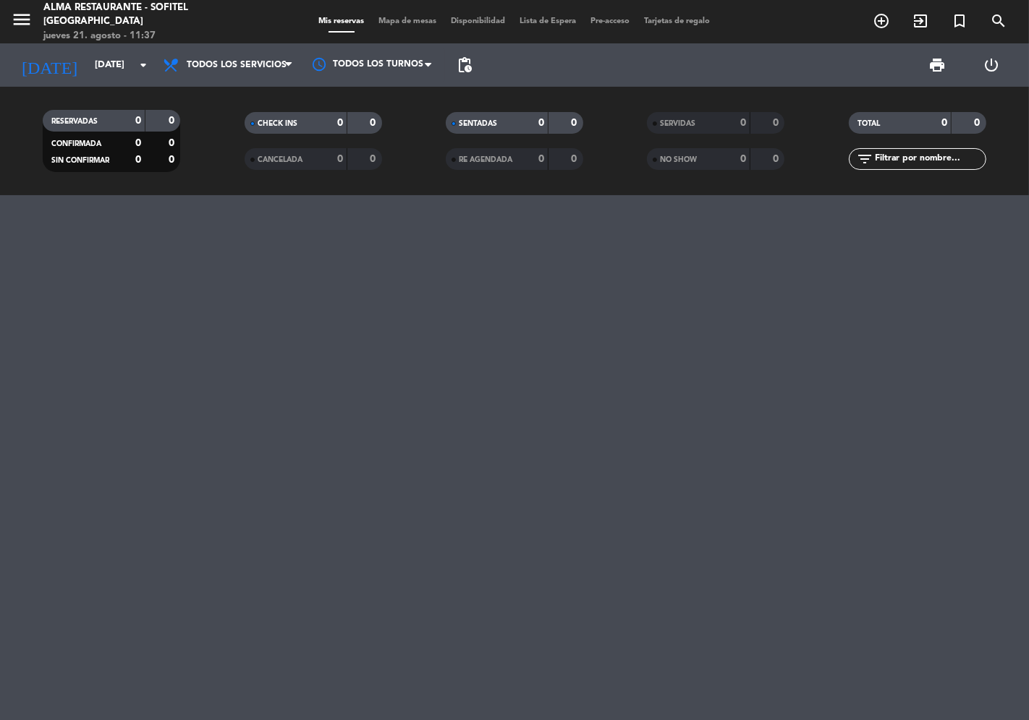
type input "jue. 28 ago."
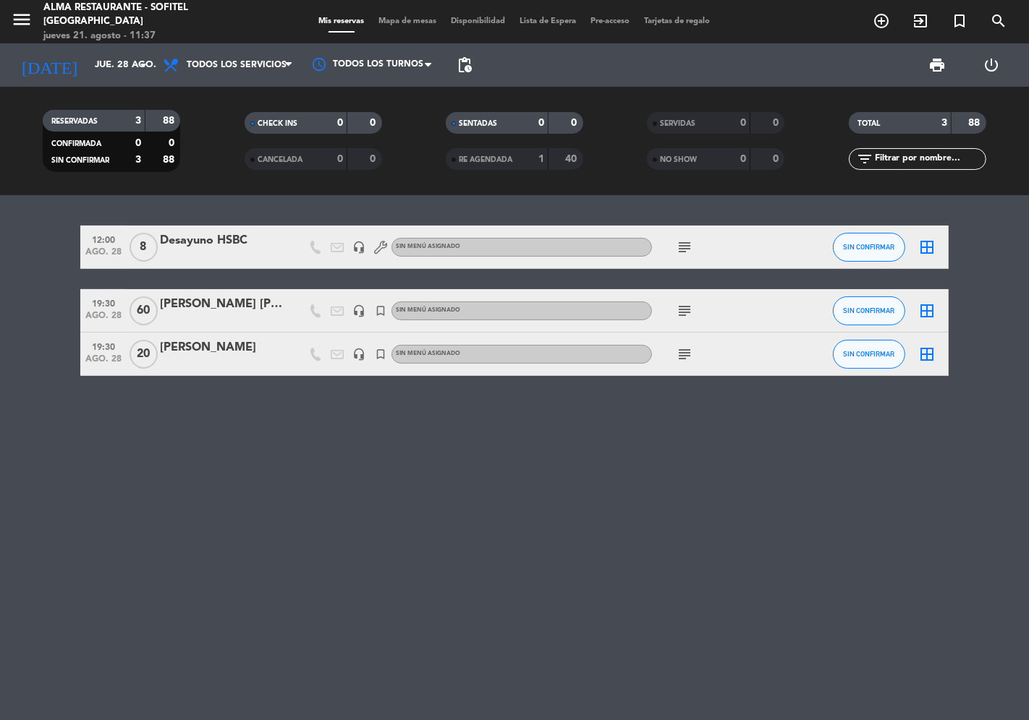
click at [200, 307] on div "[PERSON_NAME] [PERSON_NAME]" at bounding box center [221, 304] width 123 height 19
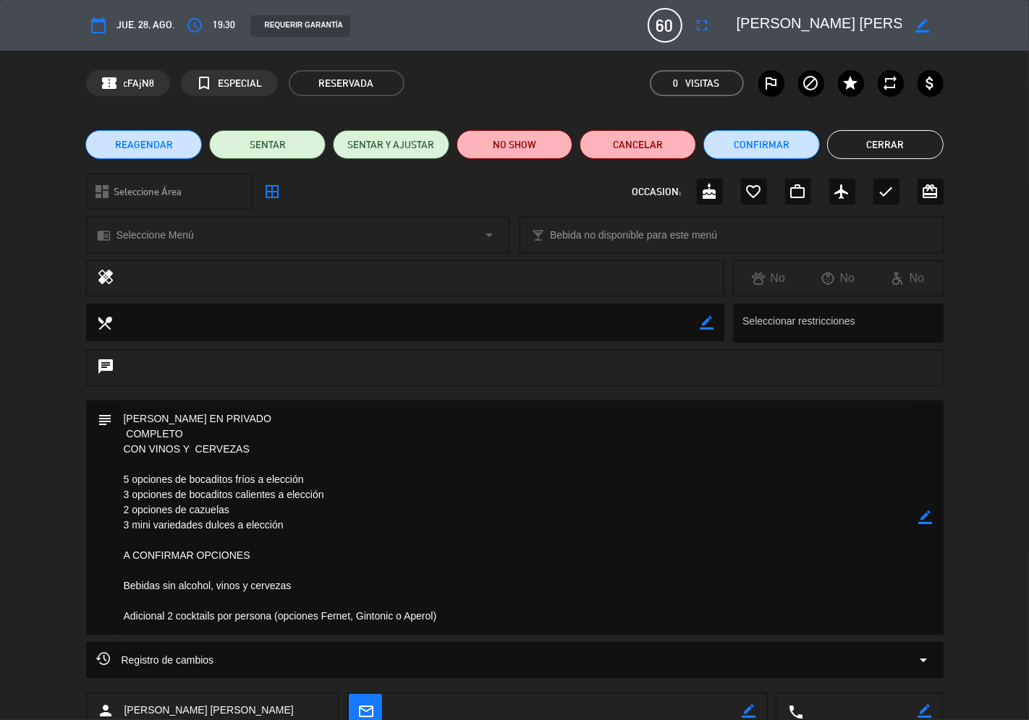
click at [923, 521] on icon "border_color" at bounding box center [926, 518] width 14 height 14
drag, startPoint x: 260, startPoint y: 555, endPoint x: 145, endPoint y: 496, distance: 129.1
click at [116, 476] on textarea at bounding box center [516, 518] width 806 height 234
paste textarea "VARIEDAD DE BOCADITOS FRÍOS o Papa crocante, salmón ahumado o caponata, alioli …"
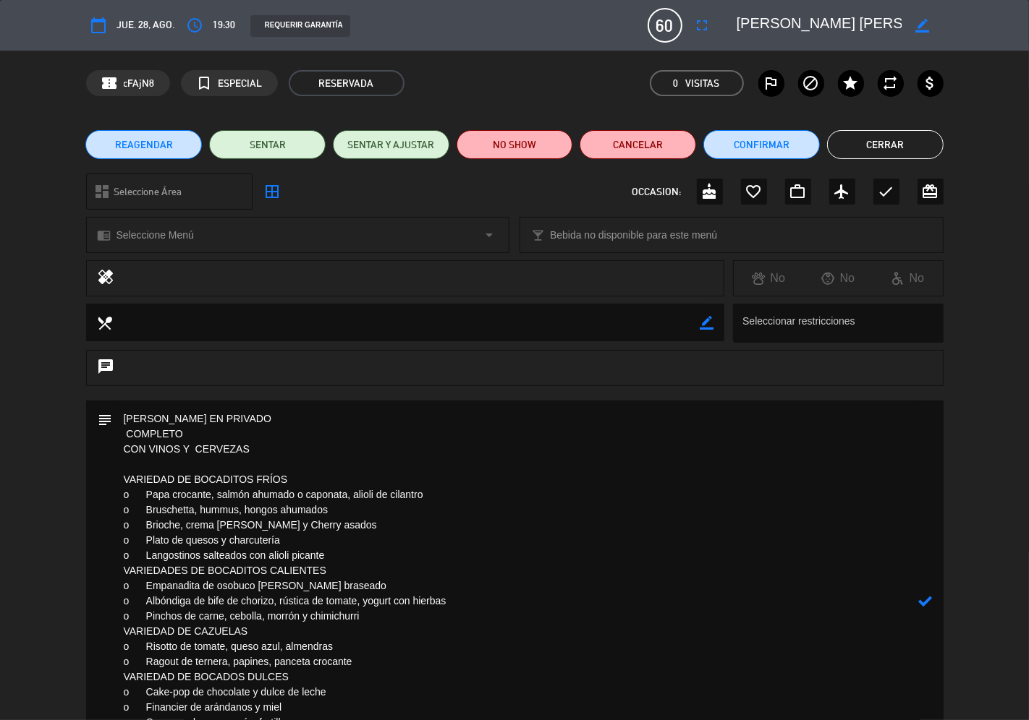
scroll to position [8, 0]
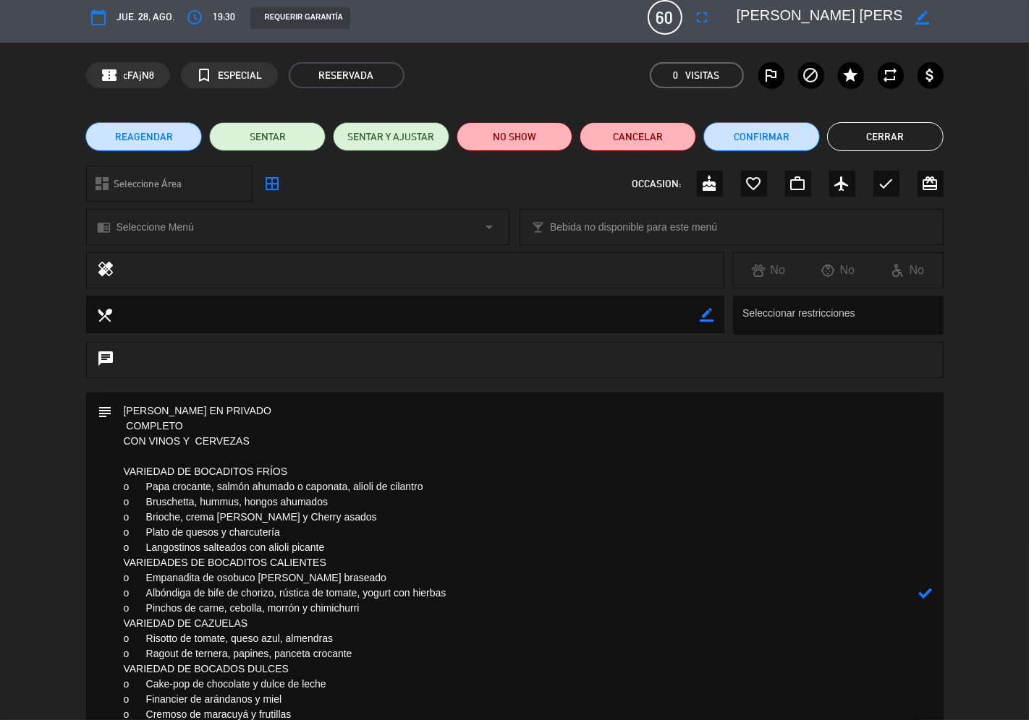
click at [125, 412] on textarea at bounding box center [516, 593] width 806 height 401
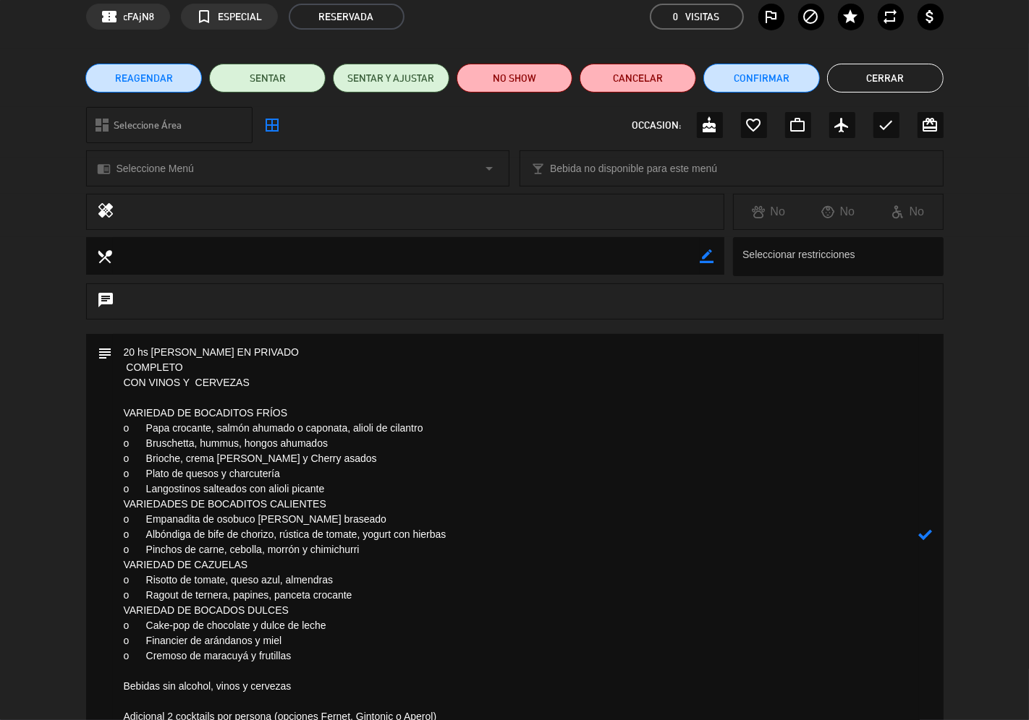
scroll to position [263, 0]
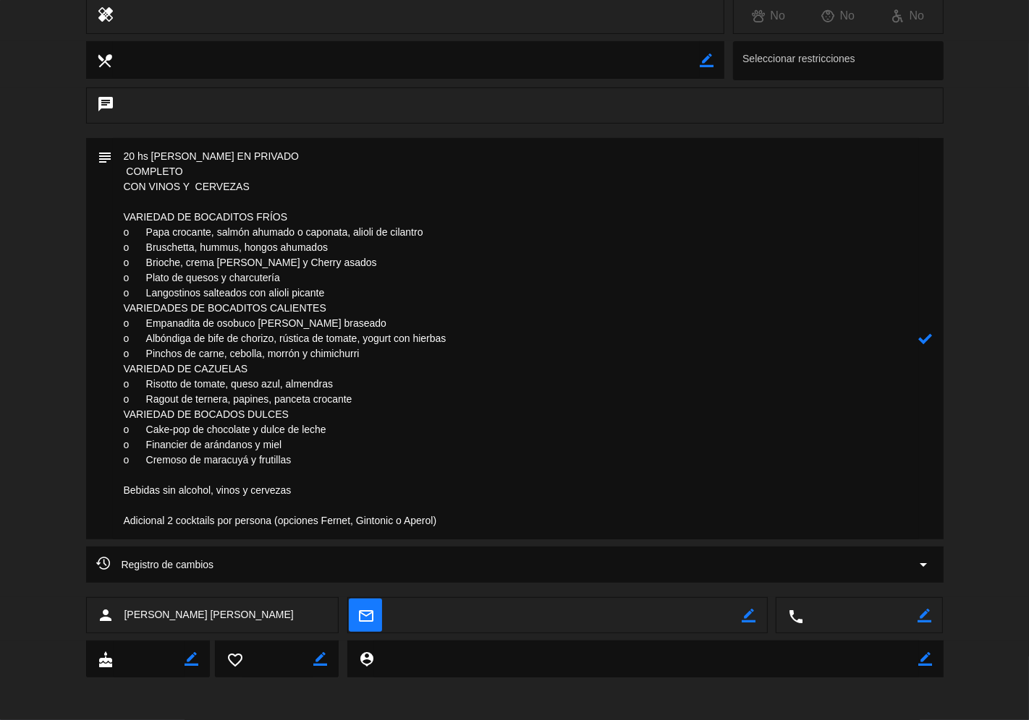
drag, startPoint x: 124, startPoint y: 490, endPoint x: 450, endPoint y: 521, distance: 327.0
click at [450, 521] on textarea at bounding box center [516, 338] width 806 height 401
paste textarea "2 cocktails por persona (Fernet, Gintonic o Aperol)."
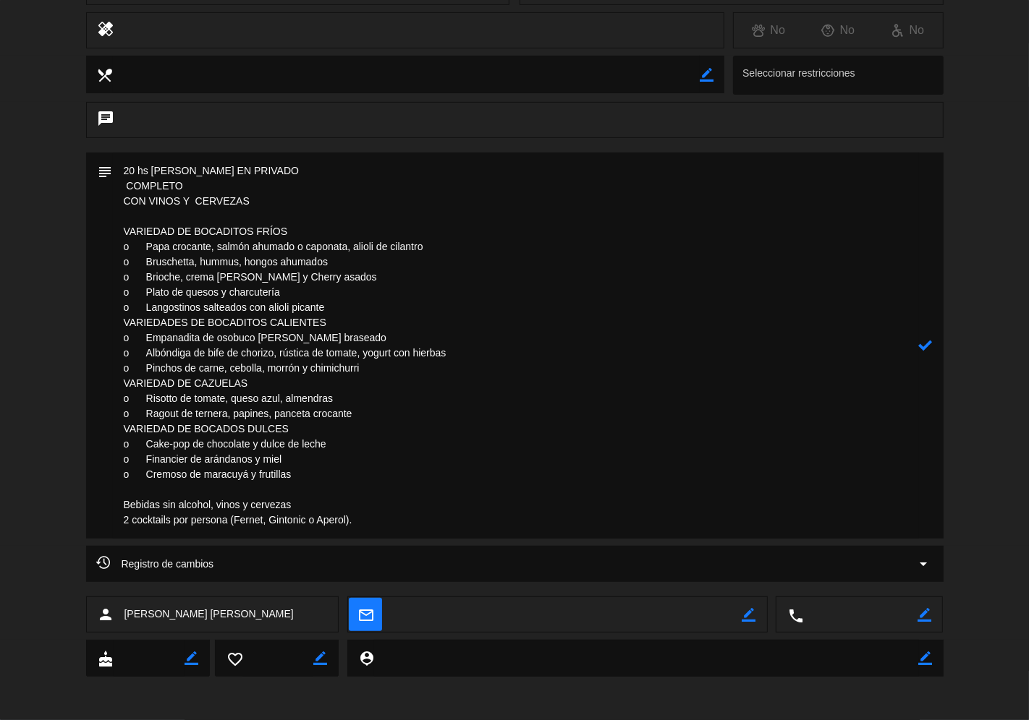
scroll to position [247, 0]
type textarea "20 hs [PERSON_NAME] EN PRIVADO COMPLETO CON VINOS Y CERVEZAS VARIEDAD DE BOCADI…"
click at [922, 345] on icon at bounding box center [926, 346] width 14 height 14
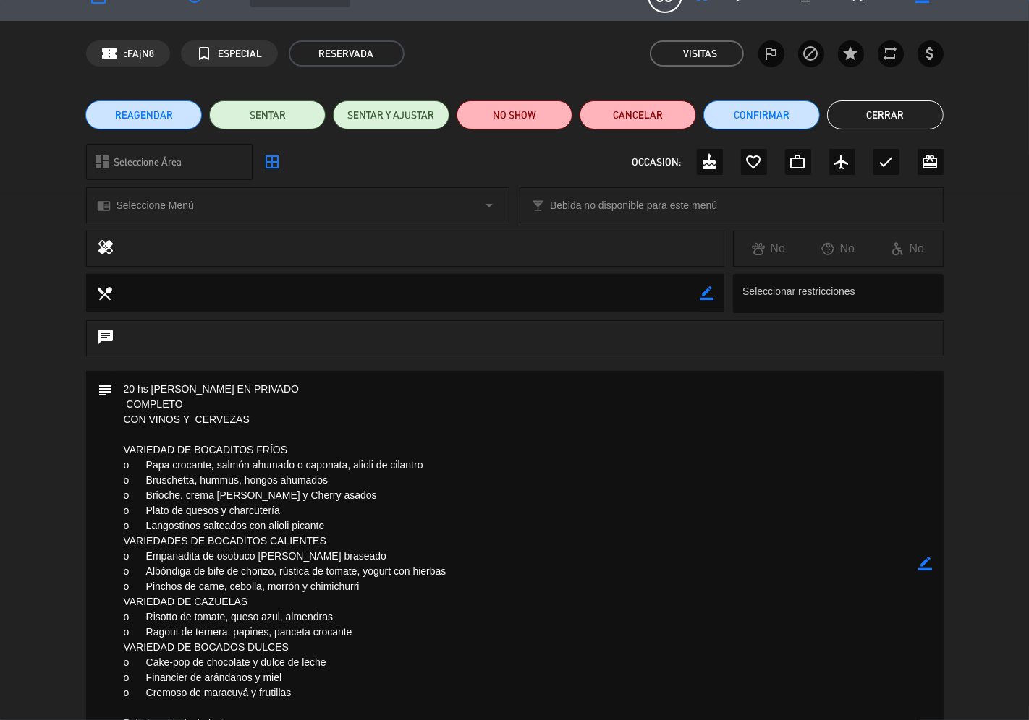
scroll to position [0, 0]
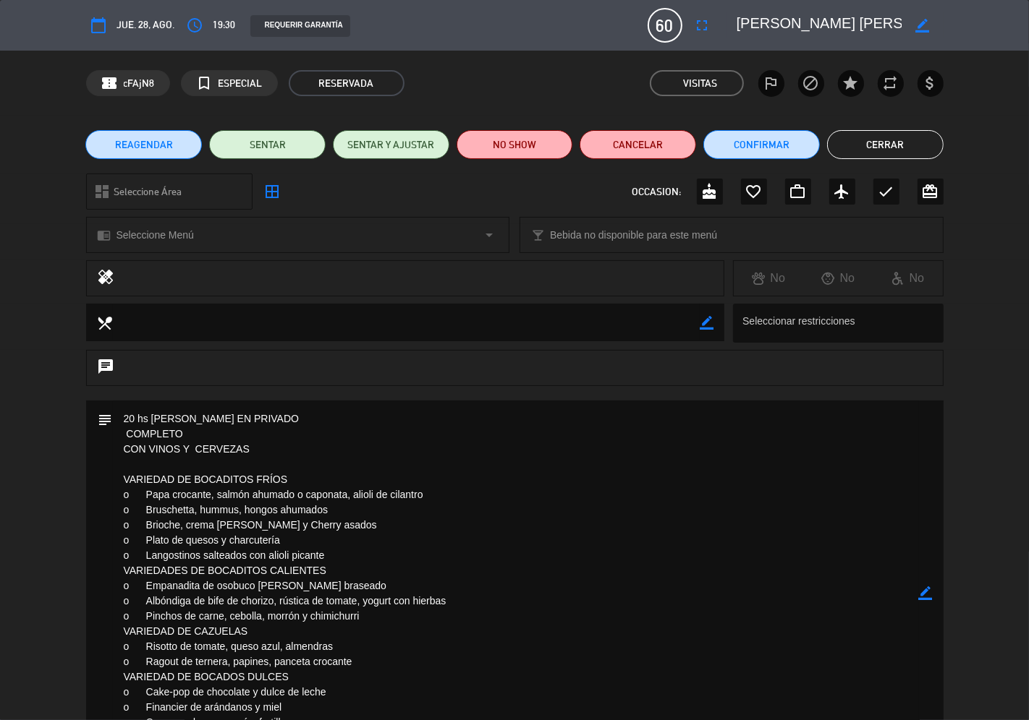
click at [885, 150] on button "Cerrar" at bounding box center [885, 144] width 116 height 29
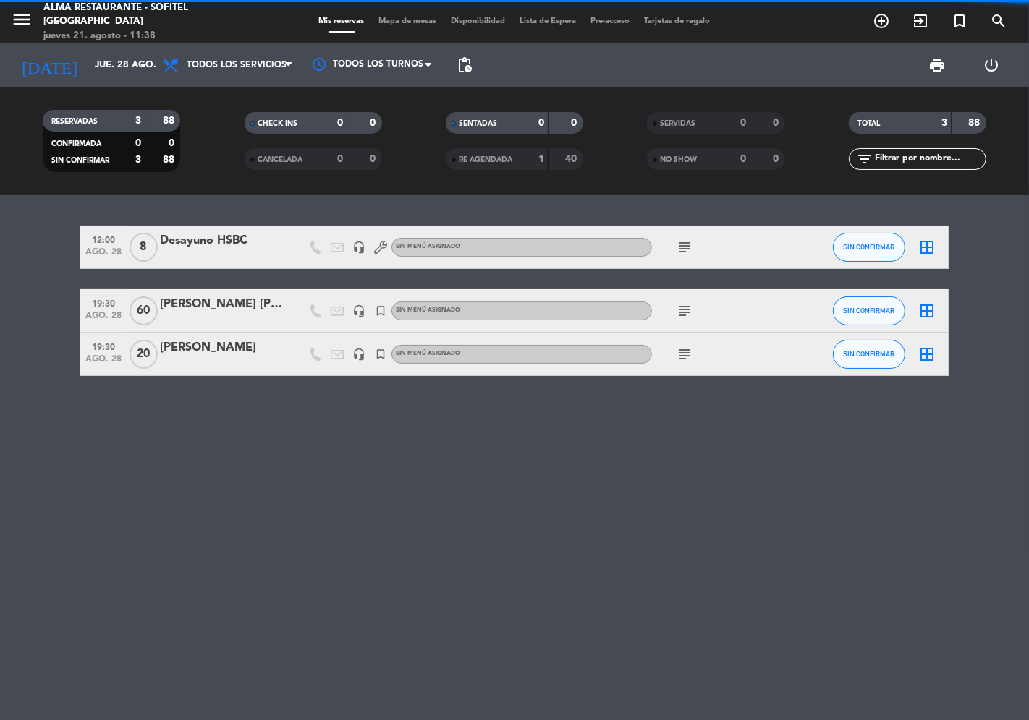
click at [204, 305] on div "[PERSON_NAME] [PERSON_NAME]" at bounding box center [221, 304] width 123 height 19
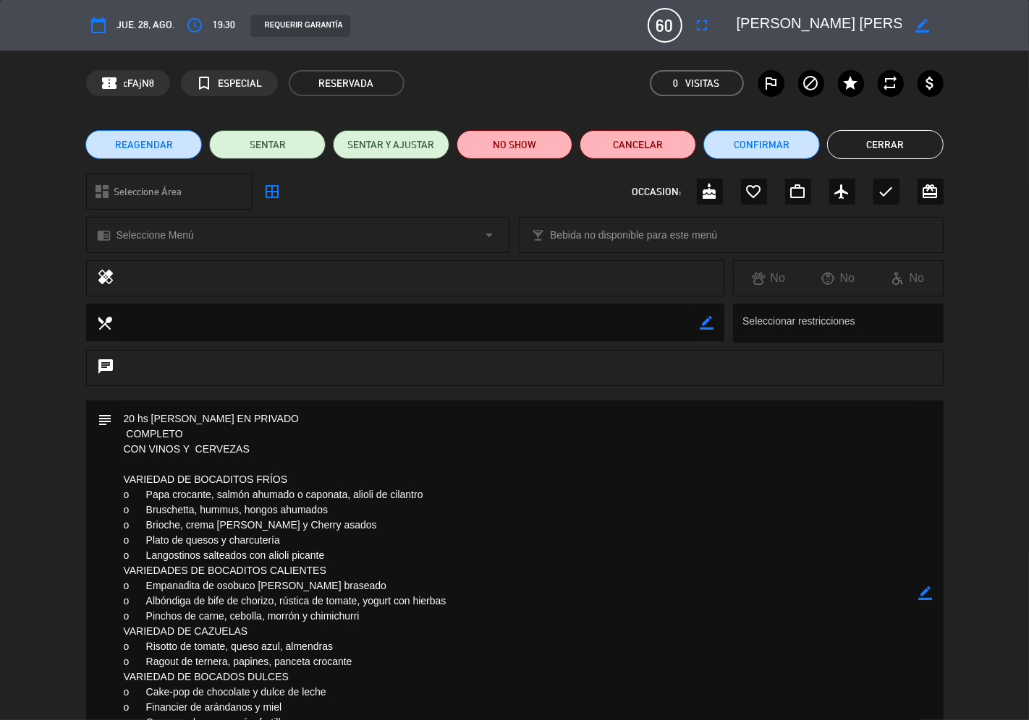
click at [150, 149] on span "REAGENDAR" at bounding box center [144, 144] width 58 height 15
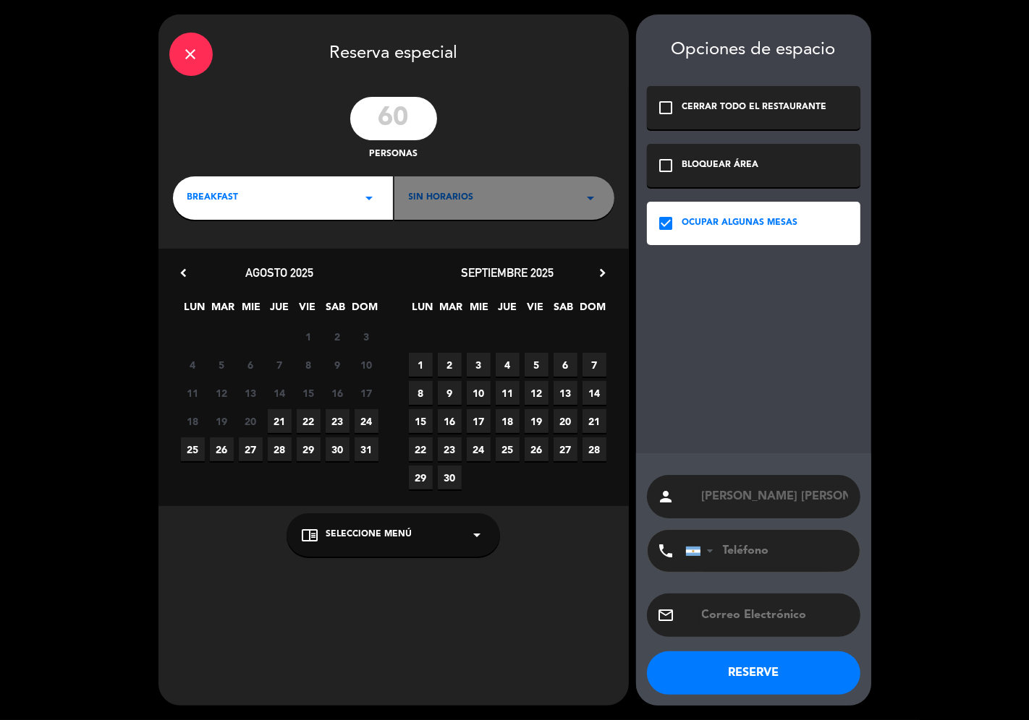
drag, startPoint x: 409, startPoint y: 119, endPoint x: 340, endPoint y: 128, distance: 70.0
click at [340, 128] on div "60 personas" at bounding box center [393, 129] width 470 height 65
type input "64"
click at [312, 195] on div "BREAKFAST arrow_drop_down" at bounding box center [283, 197] width 220 height 43
click at [197, 294] on div "Cena" at bounding box center [282, 301] width 191 height 14
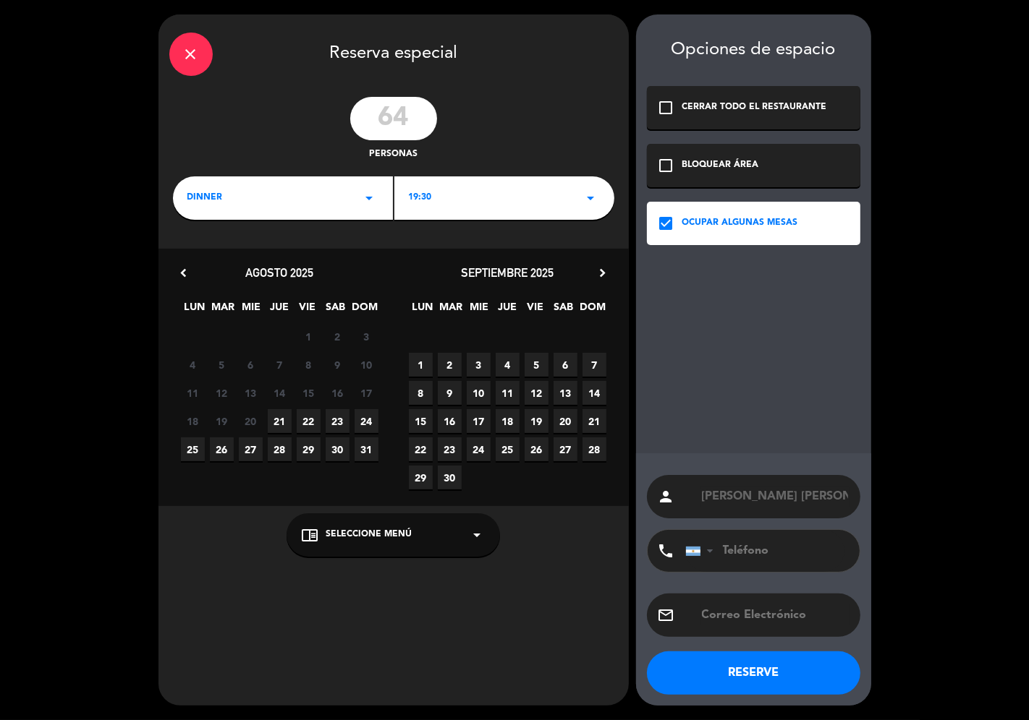
click at [451, 194] on div "19:30 arrow_drop_down" at bounding box center [504, 197] width 220 height 43
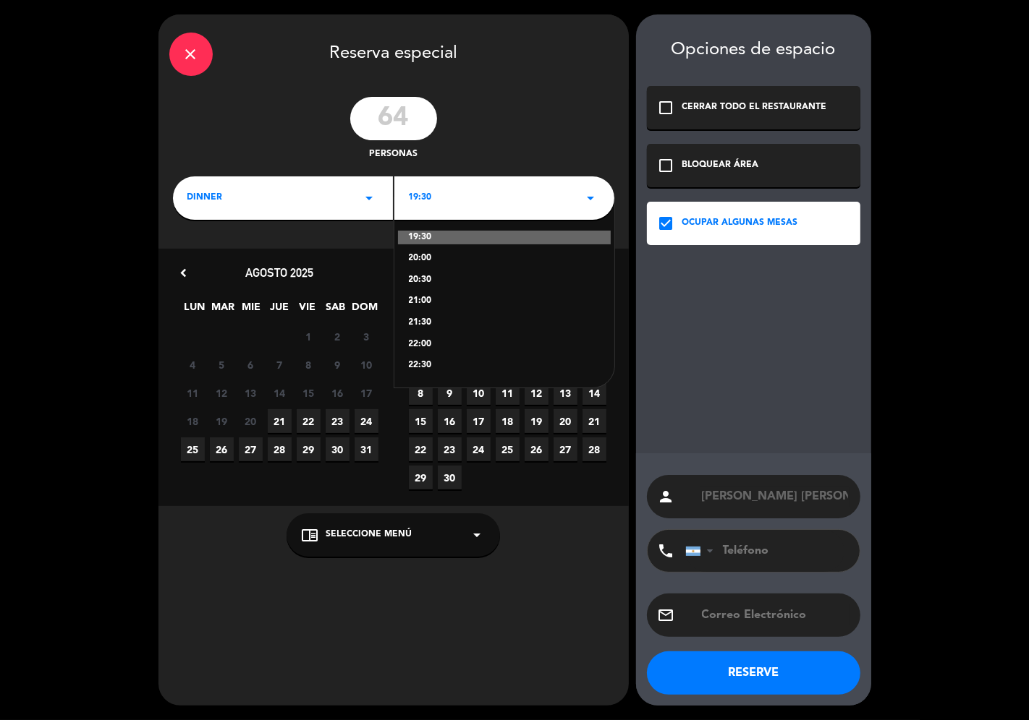
click at [430, 257] on div "20:00" at bounding box center [504, 259] width 191 height 14
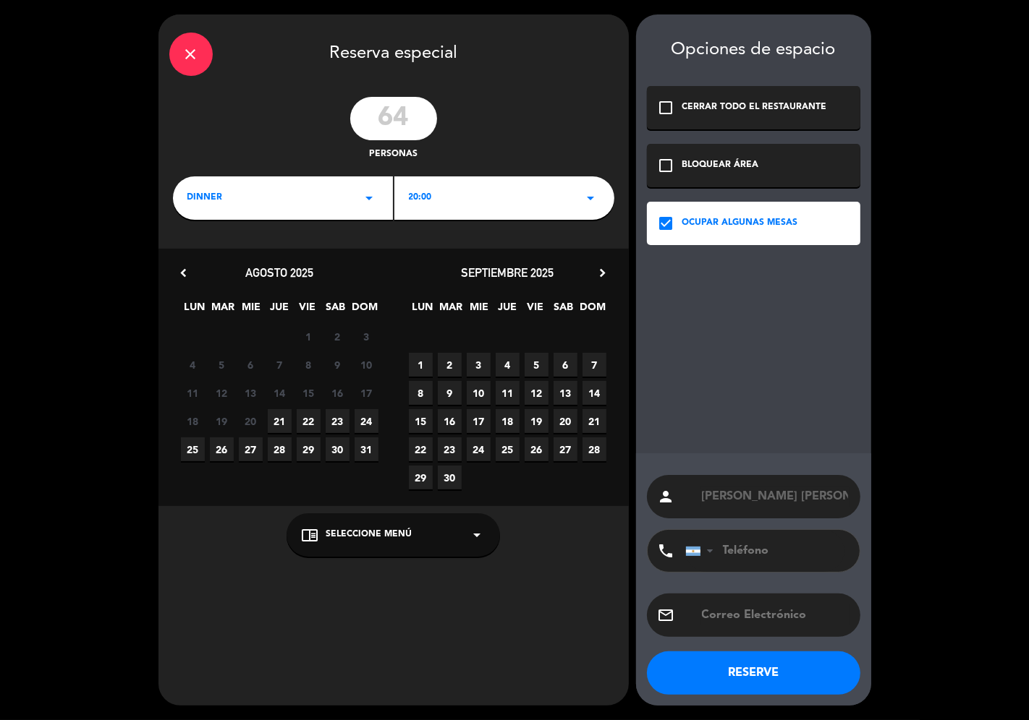
click at [285, 451] on span "28" at bounding box center [280, 450] width 24 height 24
click at [704, 677] on button "RESERVE" at bounding box center [753, 673] width 213 height 43
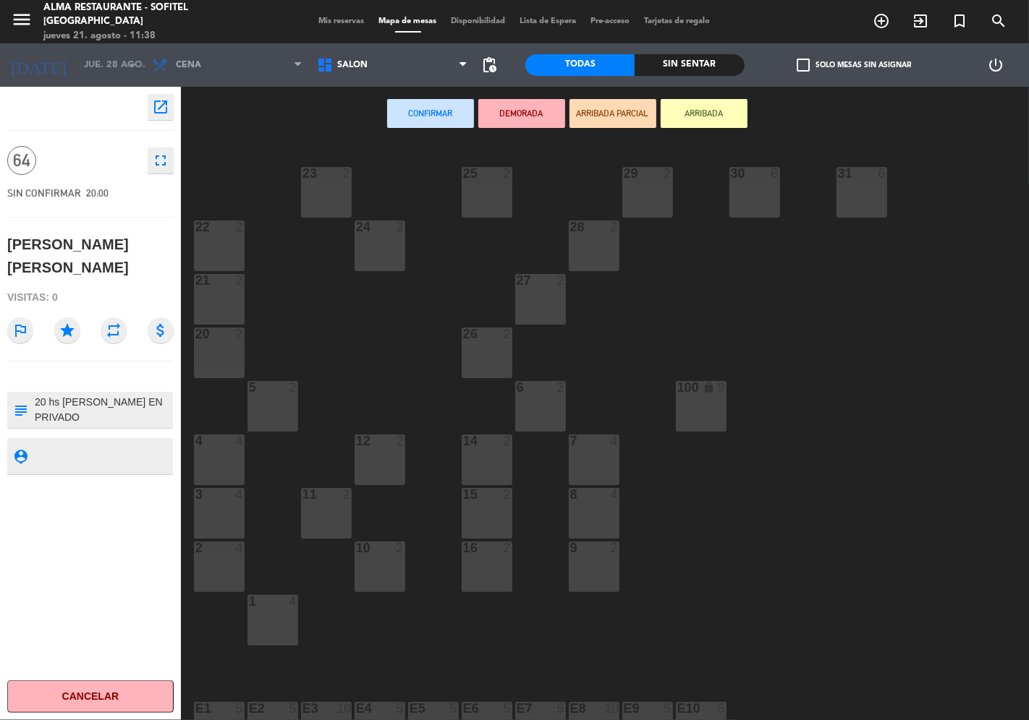
click at [331, 20] on span "Mis reservas" at bounding box center [342, 21] width 60 height 8
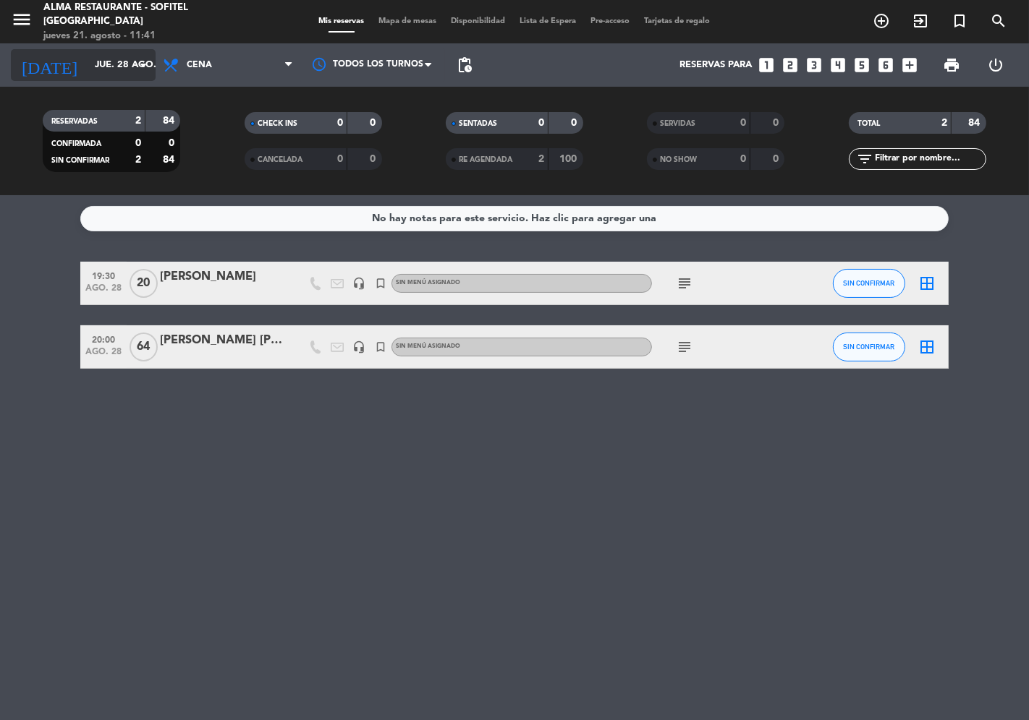
click at [97, 56] on input "jue. 28 ago." at bounding box center [151, 65] width 126 height 26
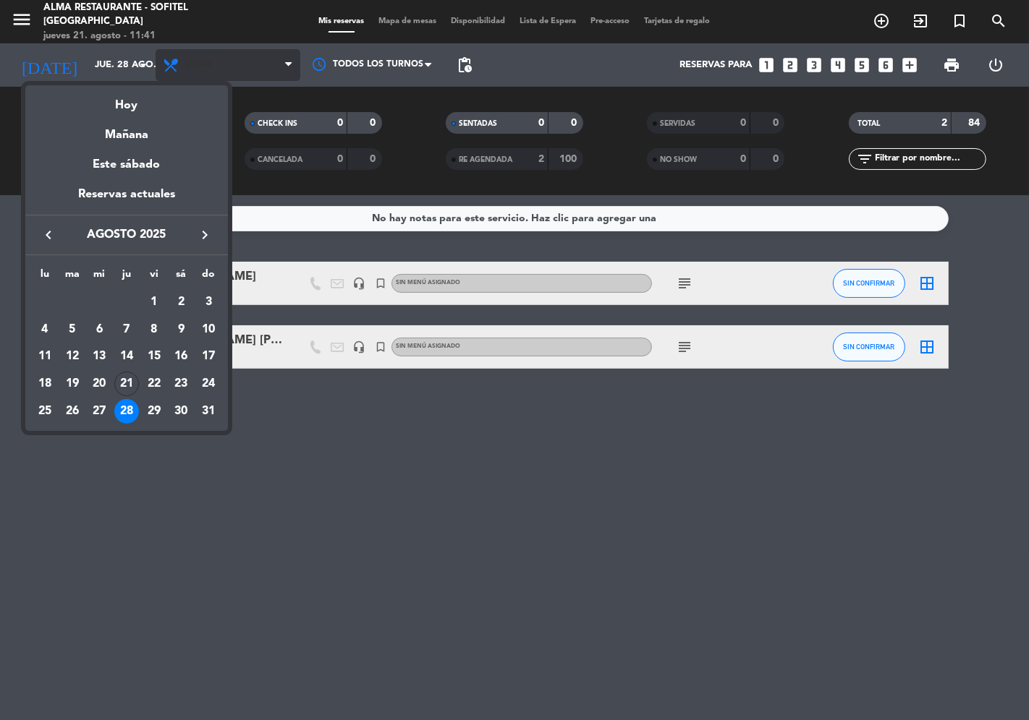
drag, startPoint x: 226, startPoint y: 61, endPoint x: 230, endPoint y: 72, distance: 11.7
click at [226, 61] on div at bounding box center [514, 360] width 1029 height 720
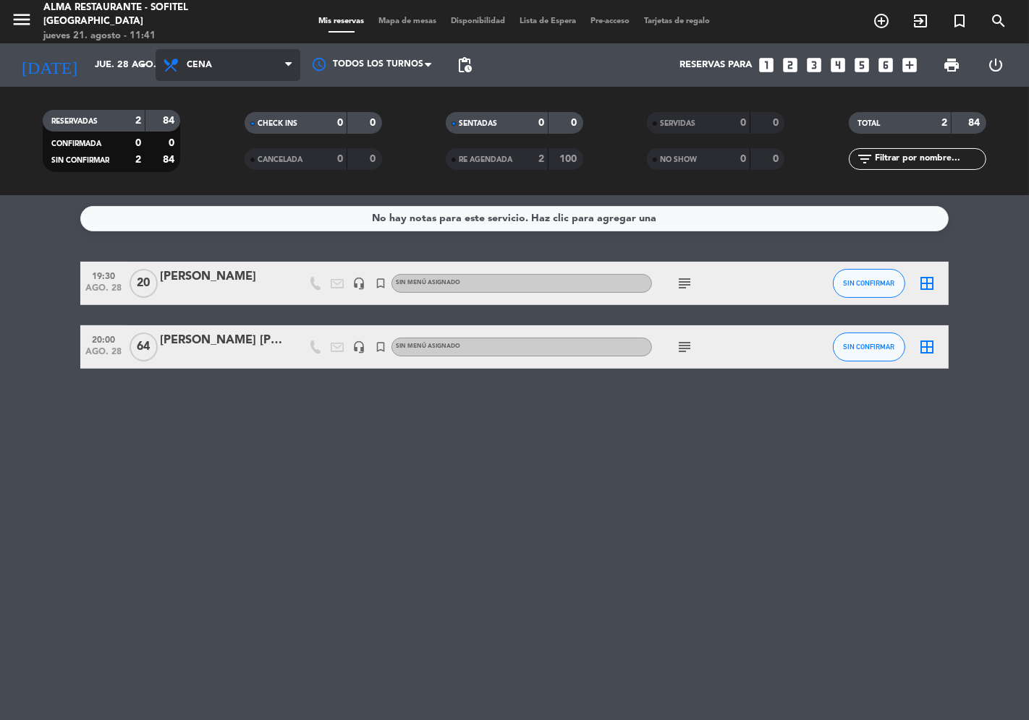
click at [234, 69] on span "Cena" at bounding box center [228, 65] width 145 height 32
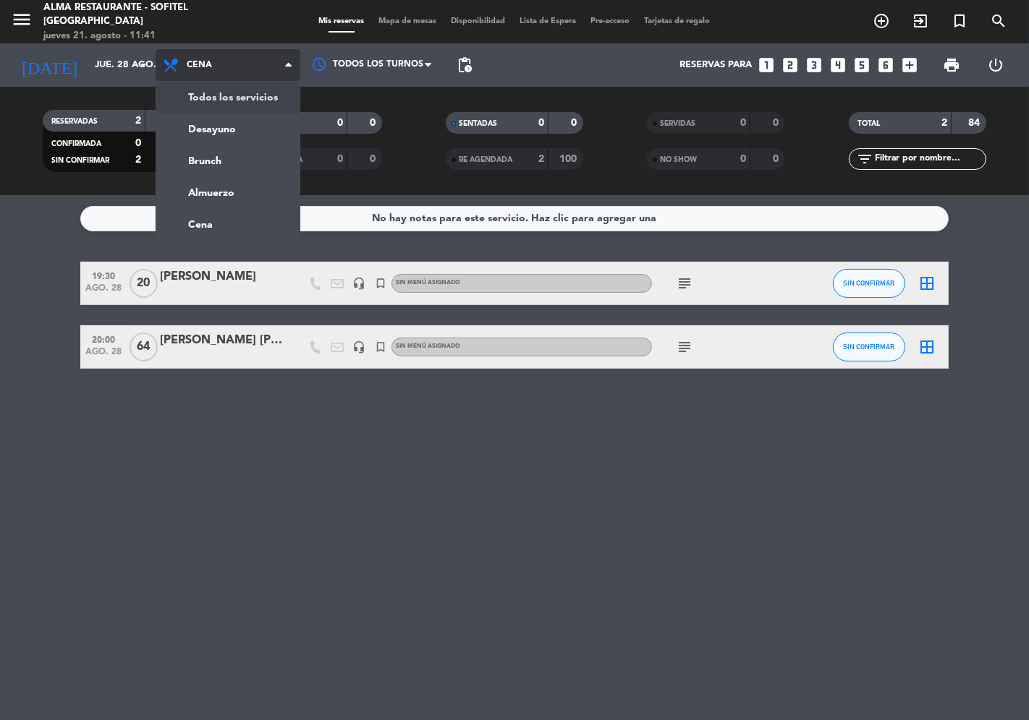
click at [227, 97] on div "menu Alma restaurante - Sofitel [GEOGRAPHIC_DATA] [DATE] 21. agosto - 11:41 Mis…" at bounding box center [514, 97] width 1029 height 195
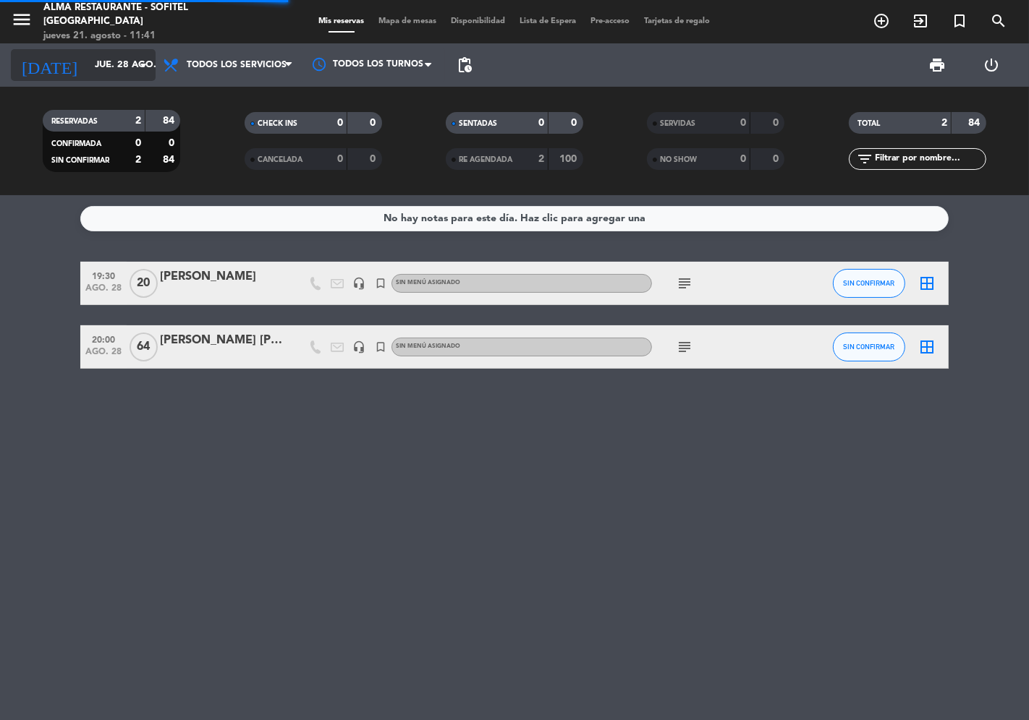
click at [103, 65] on input "jue. 28 ago." at bounding box center [151, 65] width 126 height 26
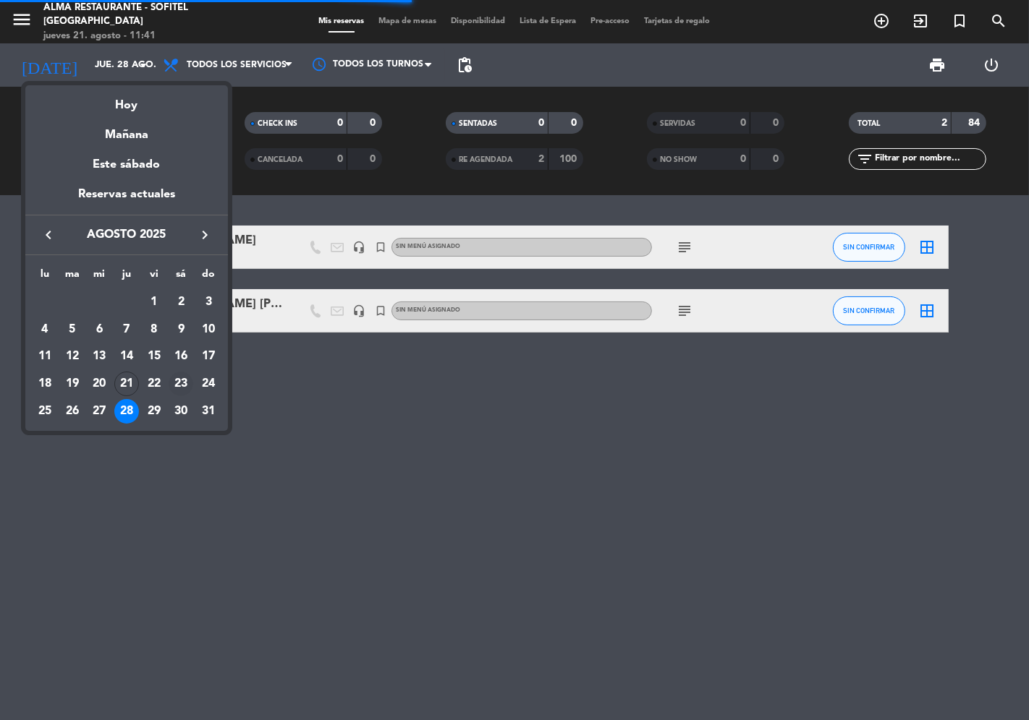
click at [182, 387] on div "23" at bounding box center [181, 384] width 25 height 25
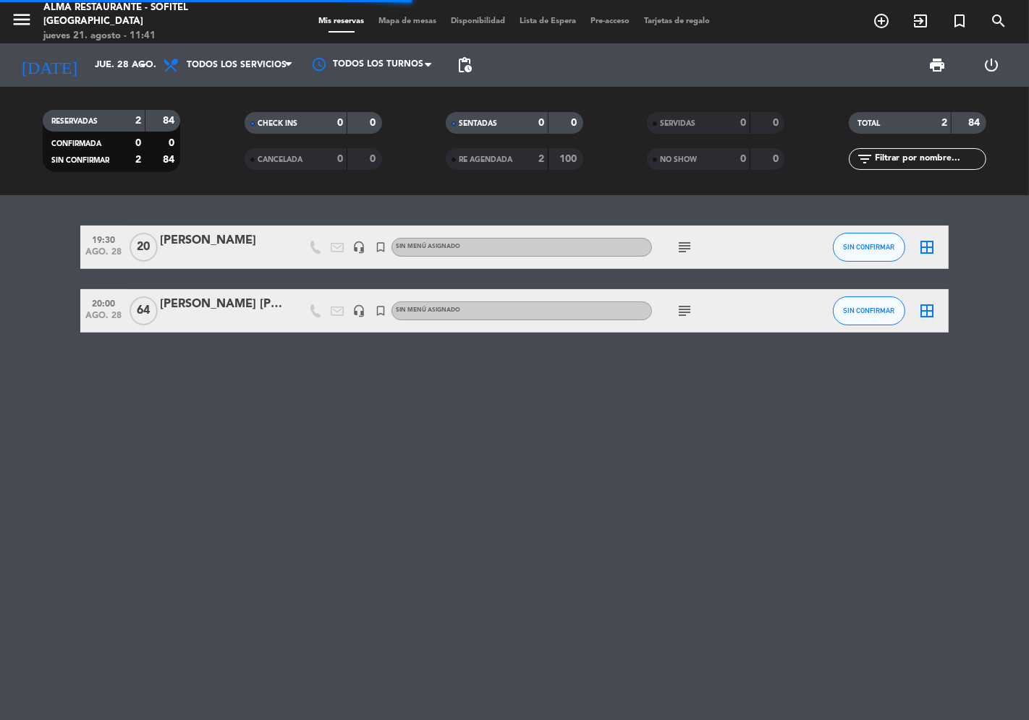
type input "sáb. 23 ago."
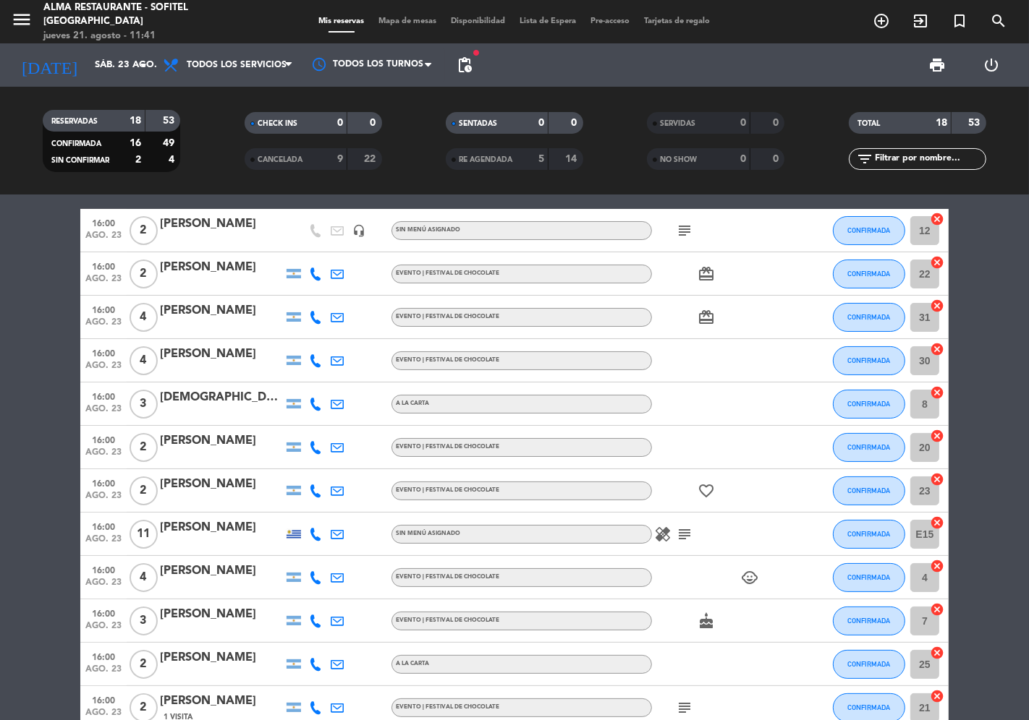
scroll to position [161, 0]
